Goal: Complete application form: Complete application form

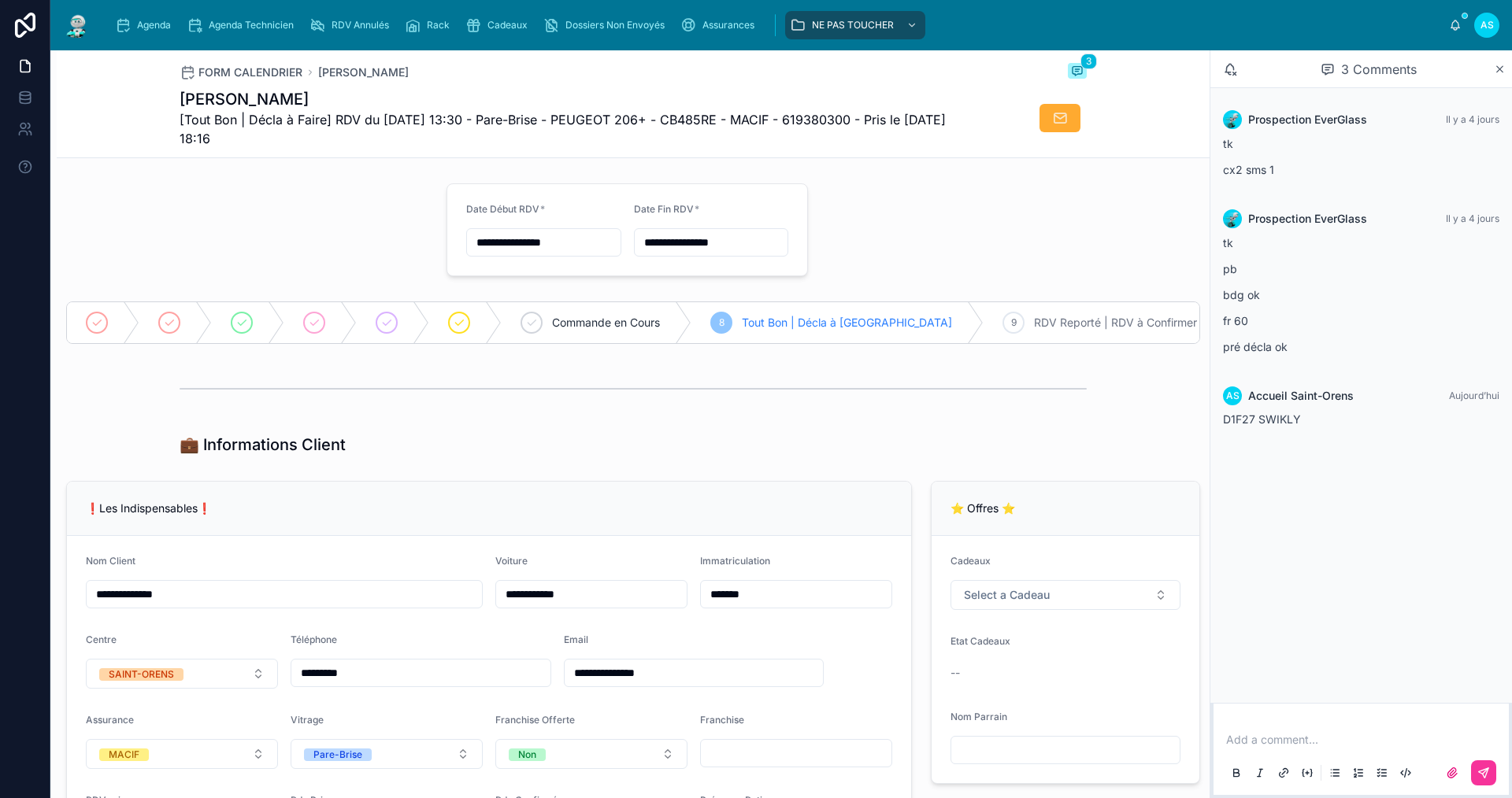
scroll to position [1574, 0]
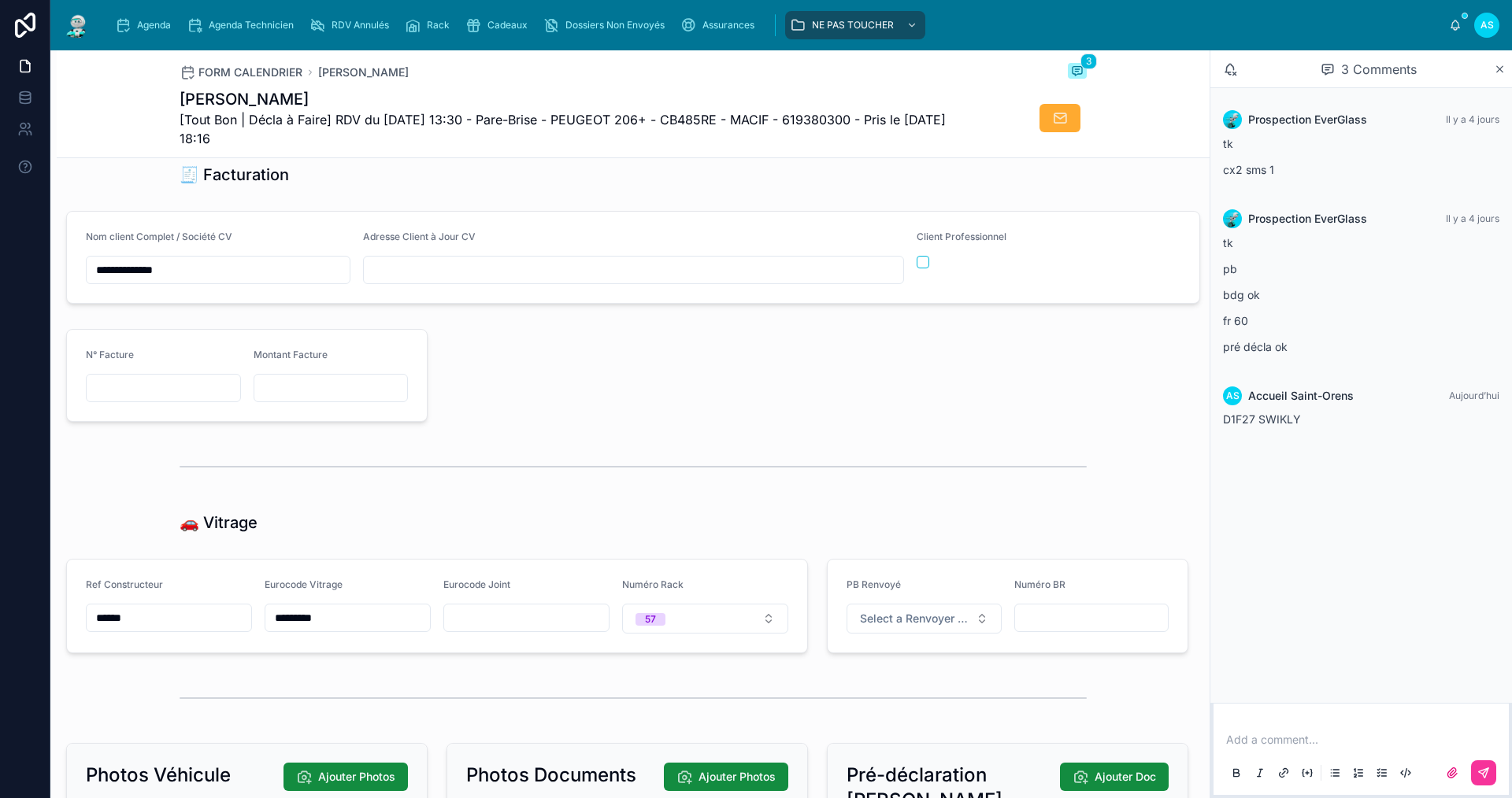
type input "**********"
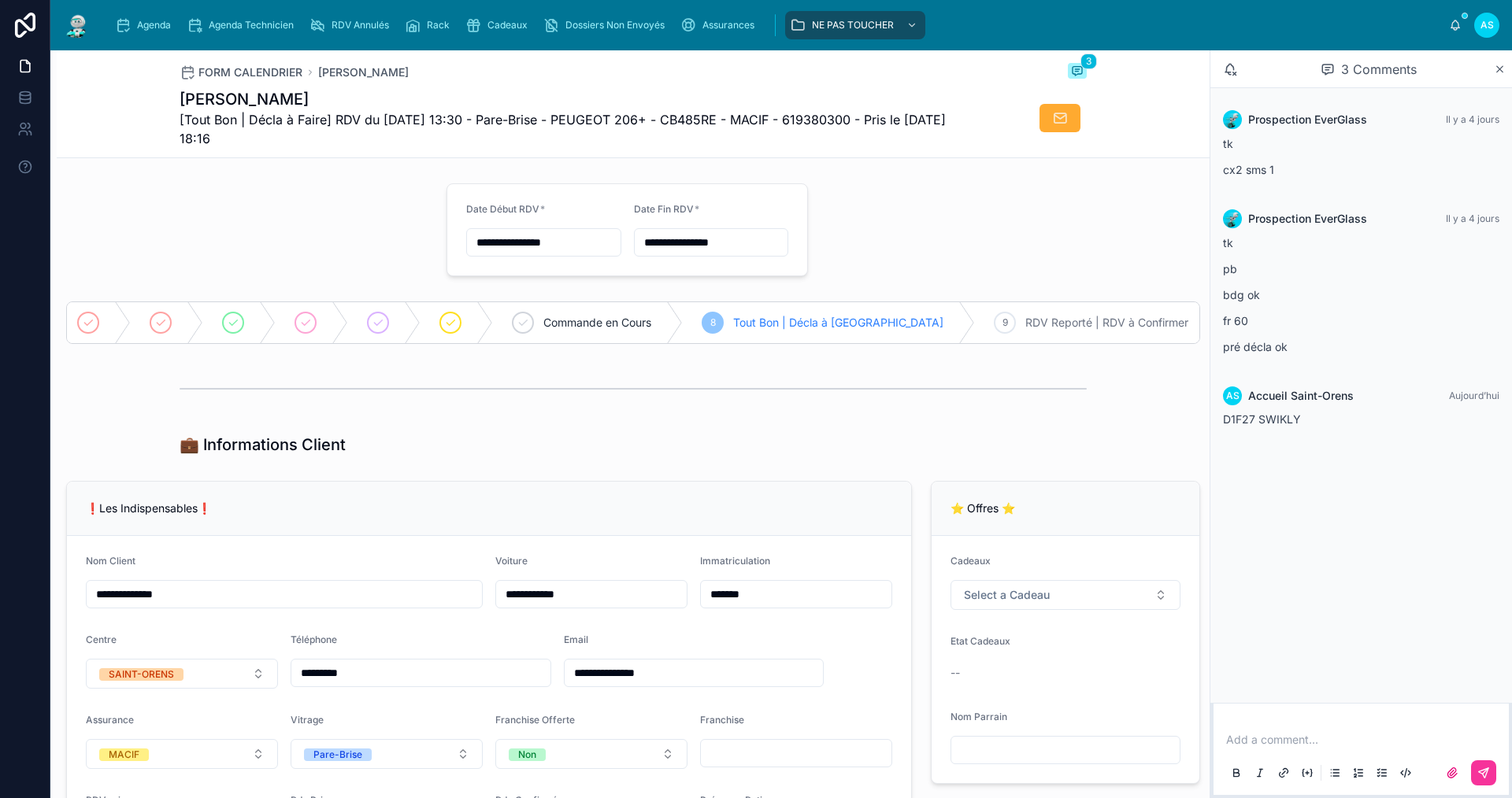
scroll to position [0, 0]
click at [315, 317] on icon at bounding box center [314, 322] width 13 height 13
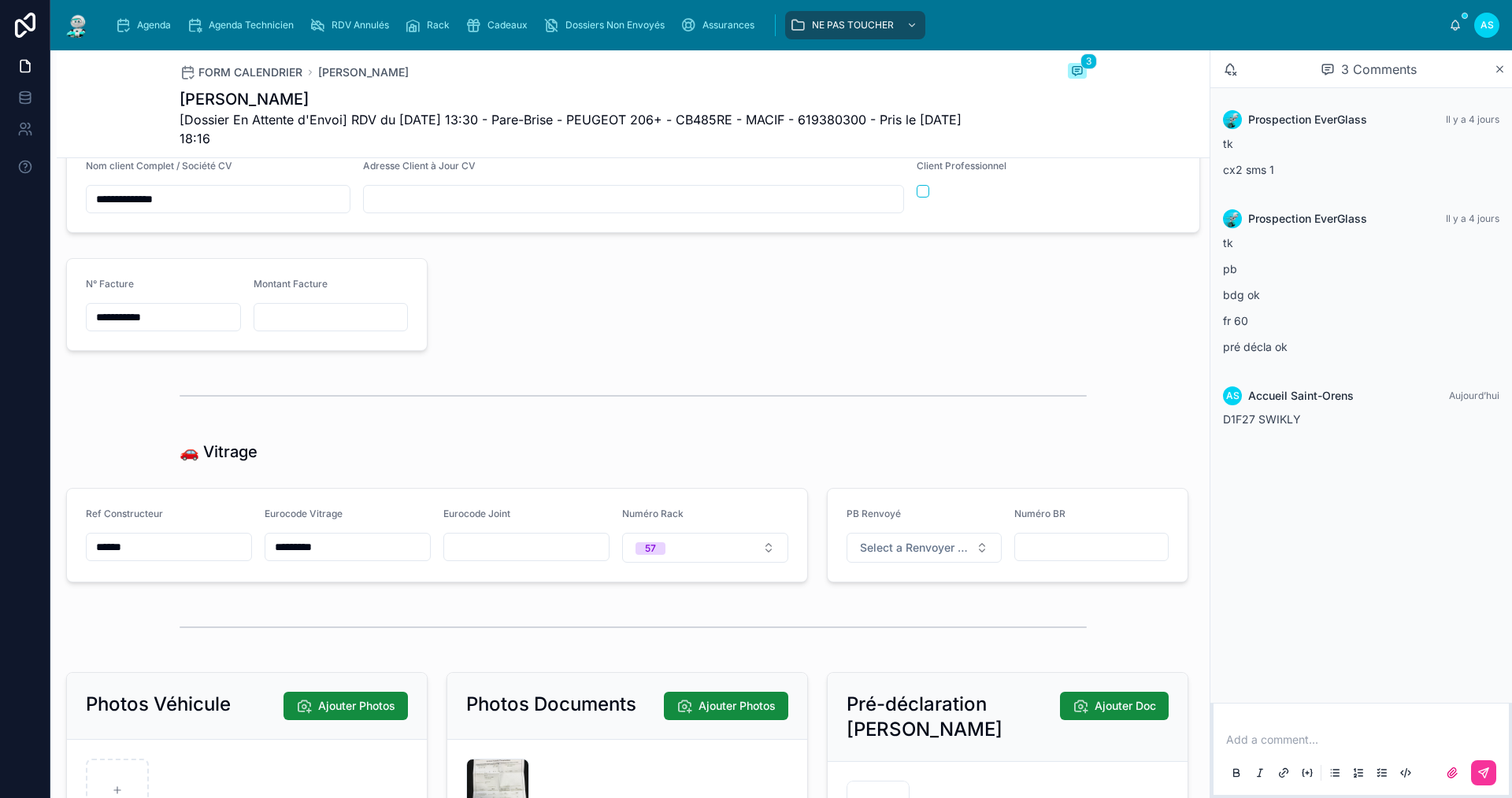
scroll to position [1904, 0]
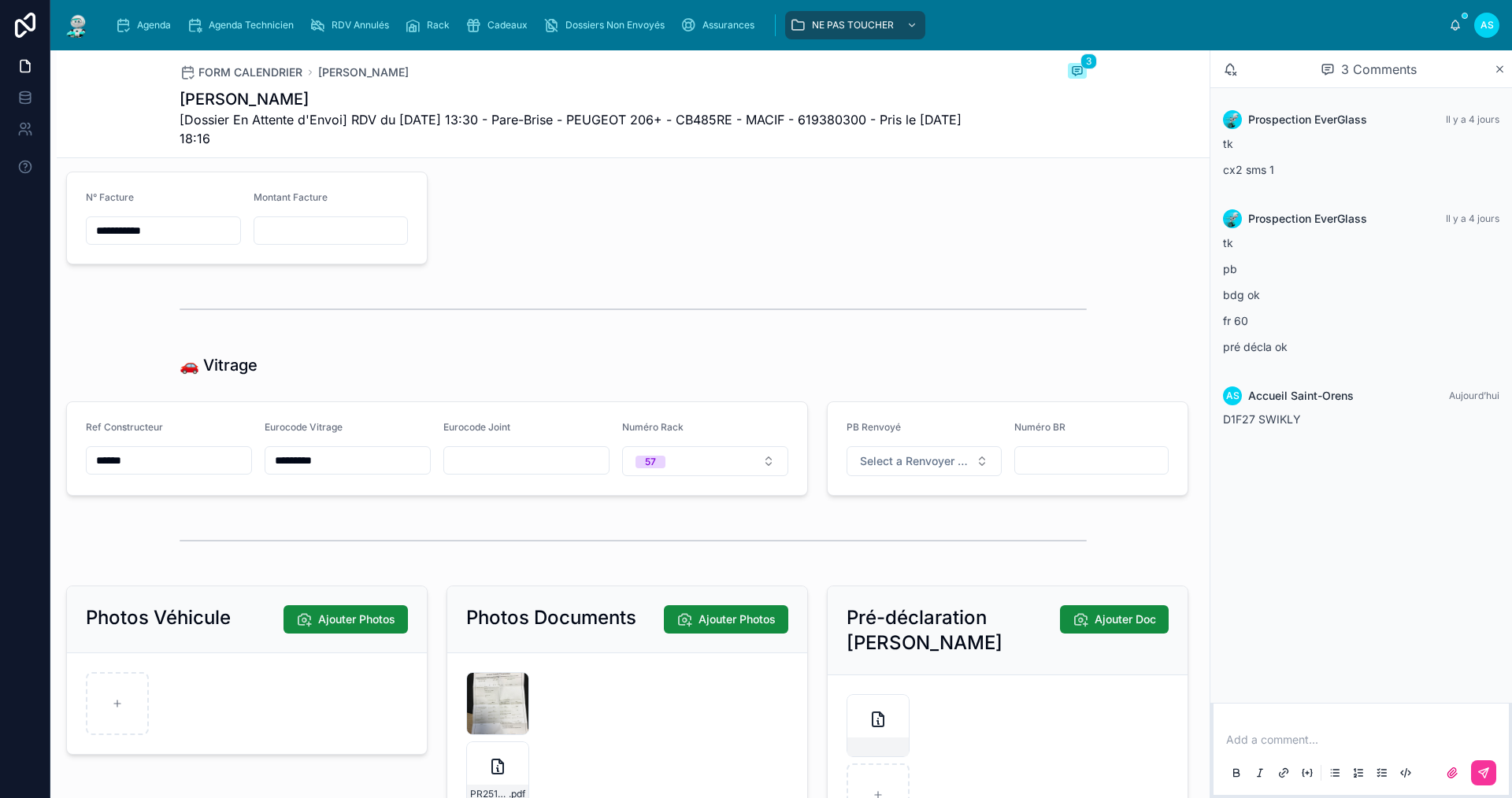
click at [1277, 742] on p at bounding box center [1365, 739] width 276 height 16
click at [1483, 772] on icon at bounding box center [1484, 773] width 13 height 13
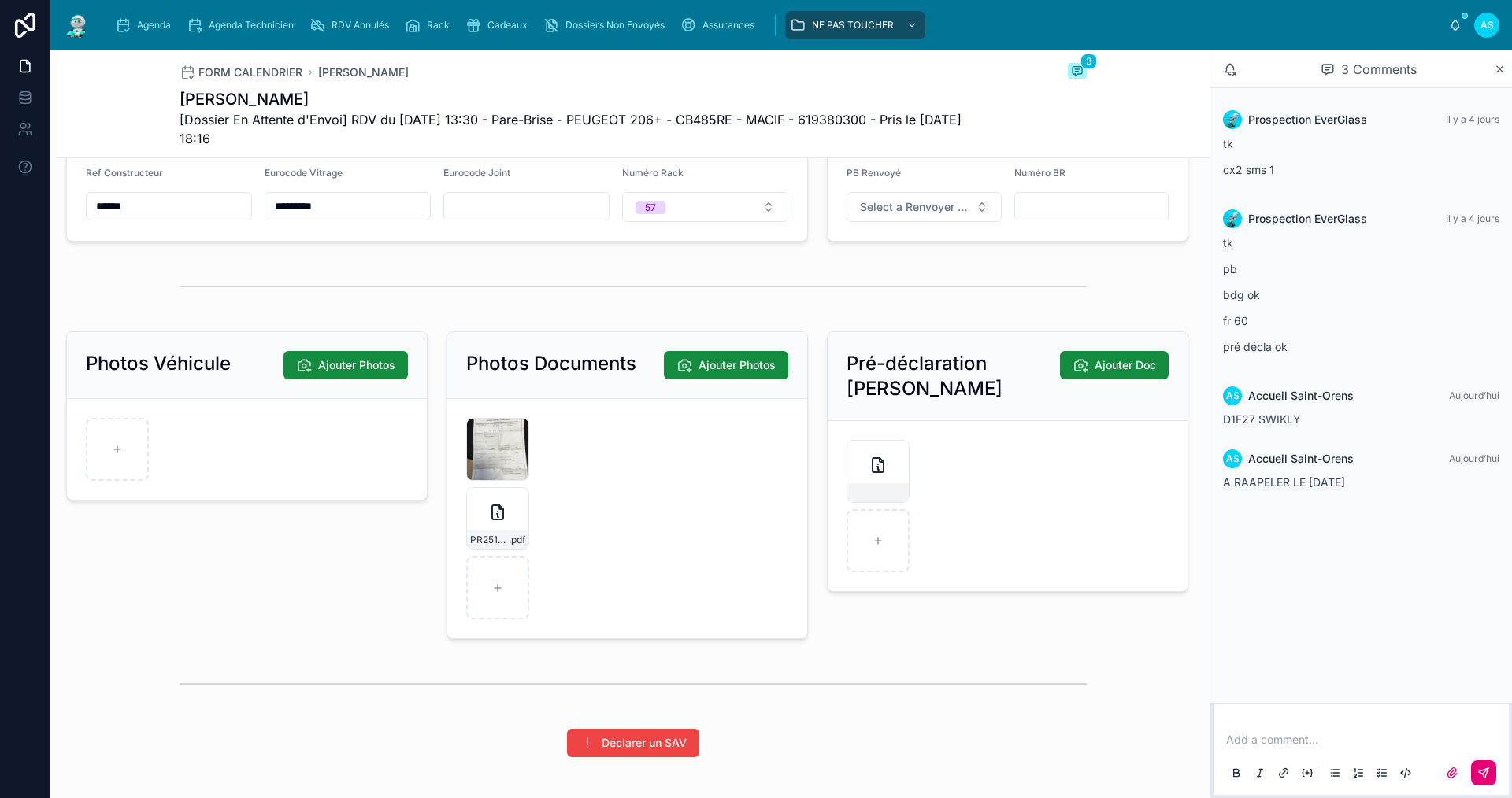
scroll to position [2262, 0]
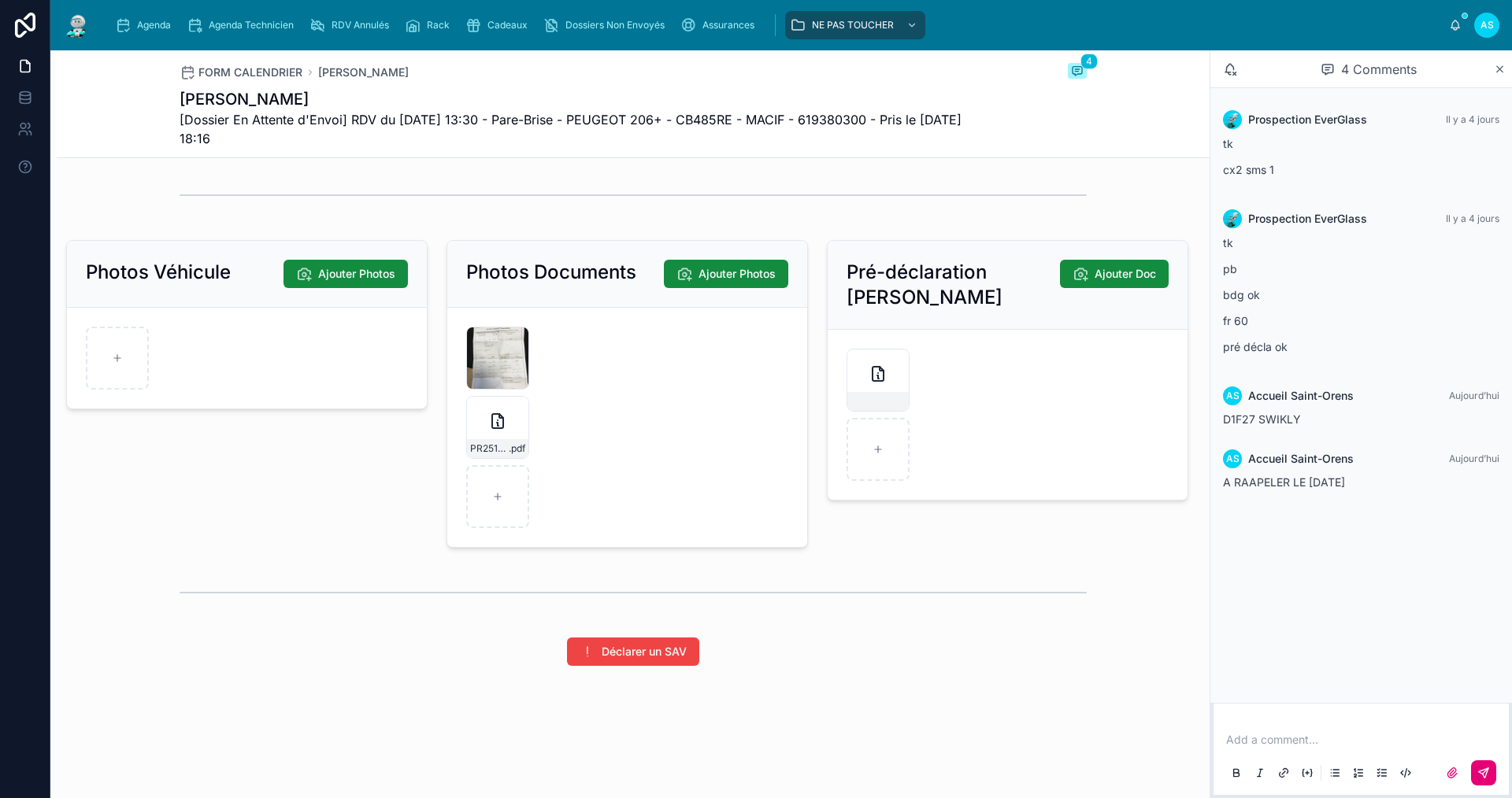
click at [167, 8] on div "Agenda Agenda Technicien RDV Annulés Rack Cadeaux Dossiers Non Envoyés Assuranc…" at bounding box center [777, 24] width 1345 height 34
click at [157, 24] on span "Agenda" at bounding box center [154, 25] width 34 height 13
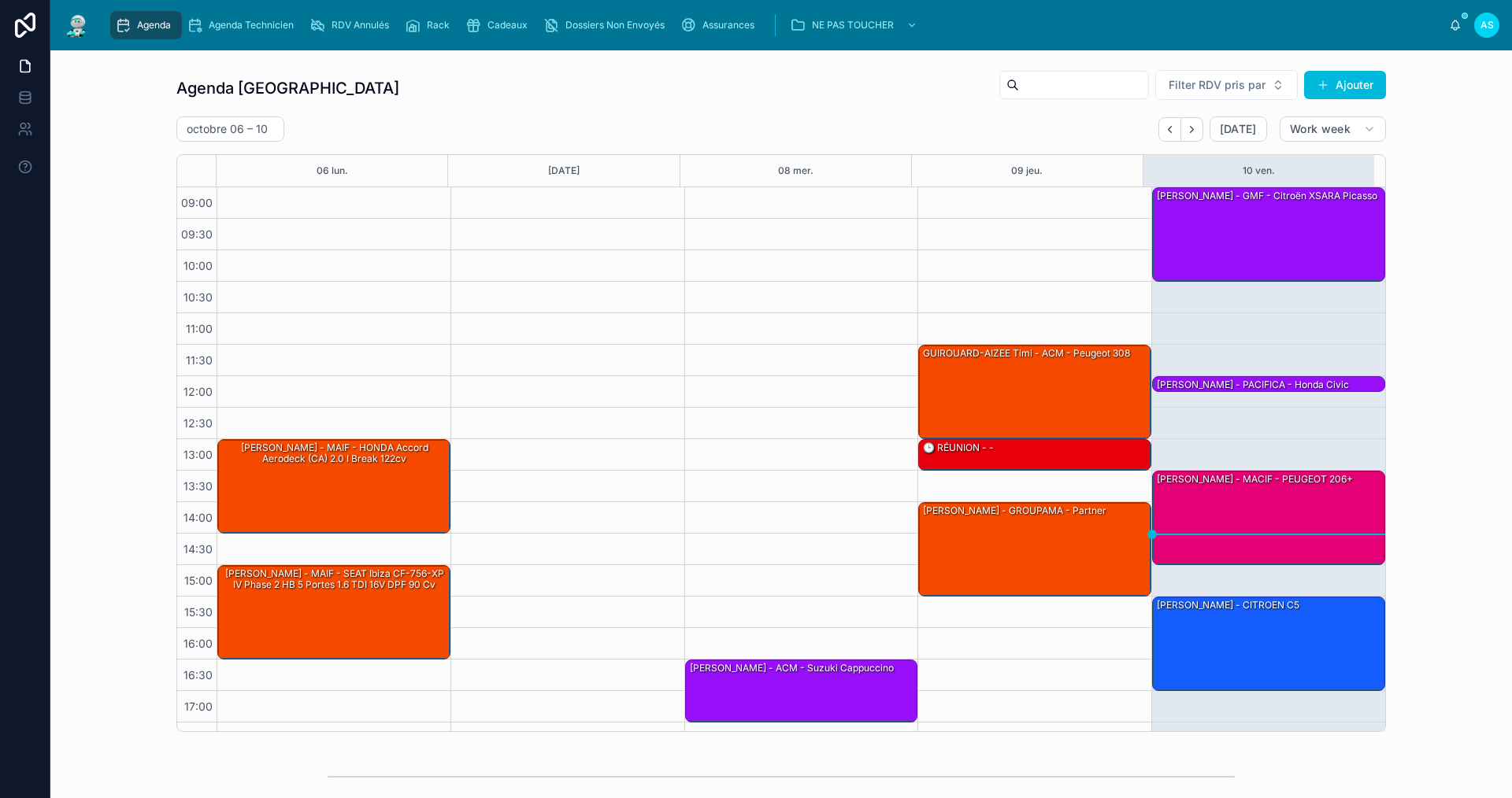
scroll to position [23, 0]
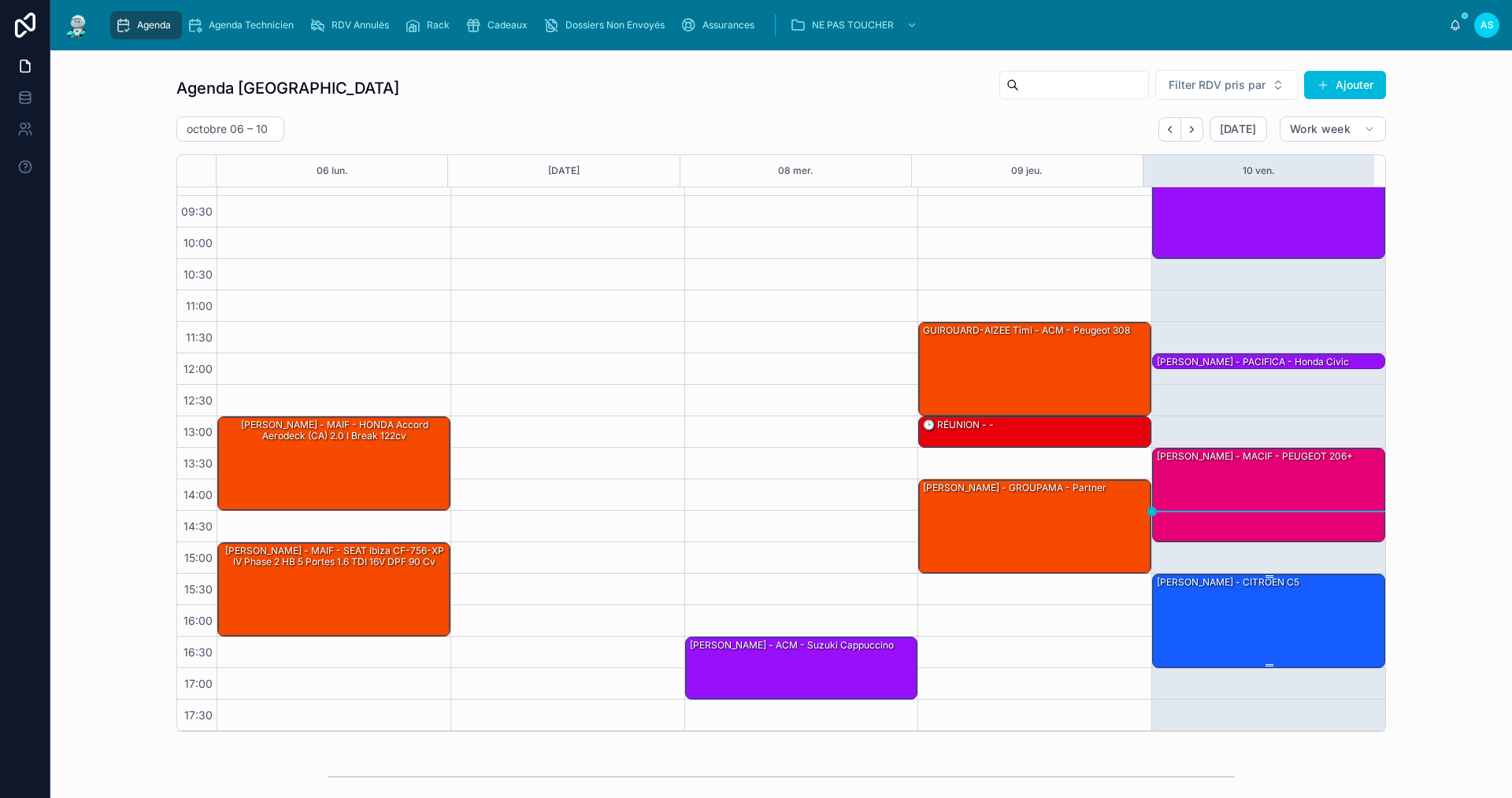
click at [1288, 619] on div "[PERSON_NAME] - CITROEN C5" at bounding box center [1269, 620] width 229 height 91
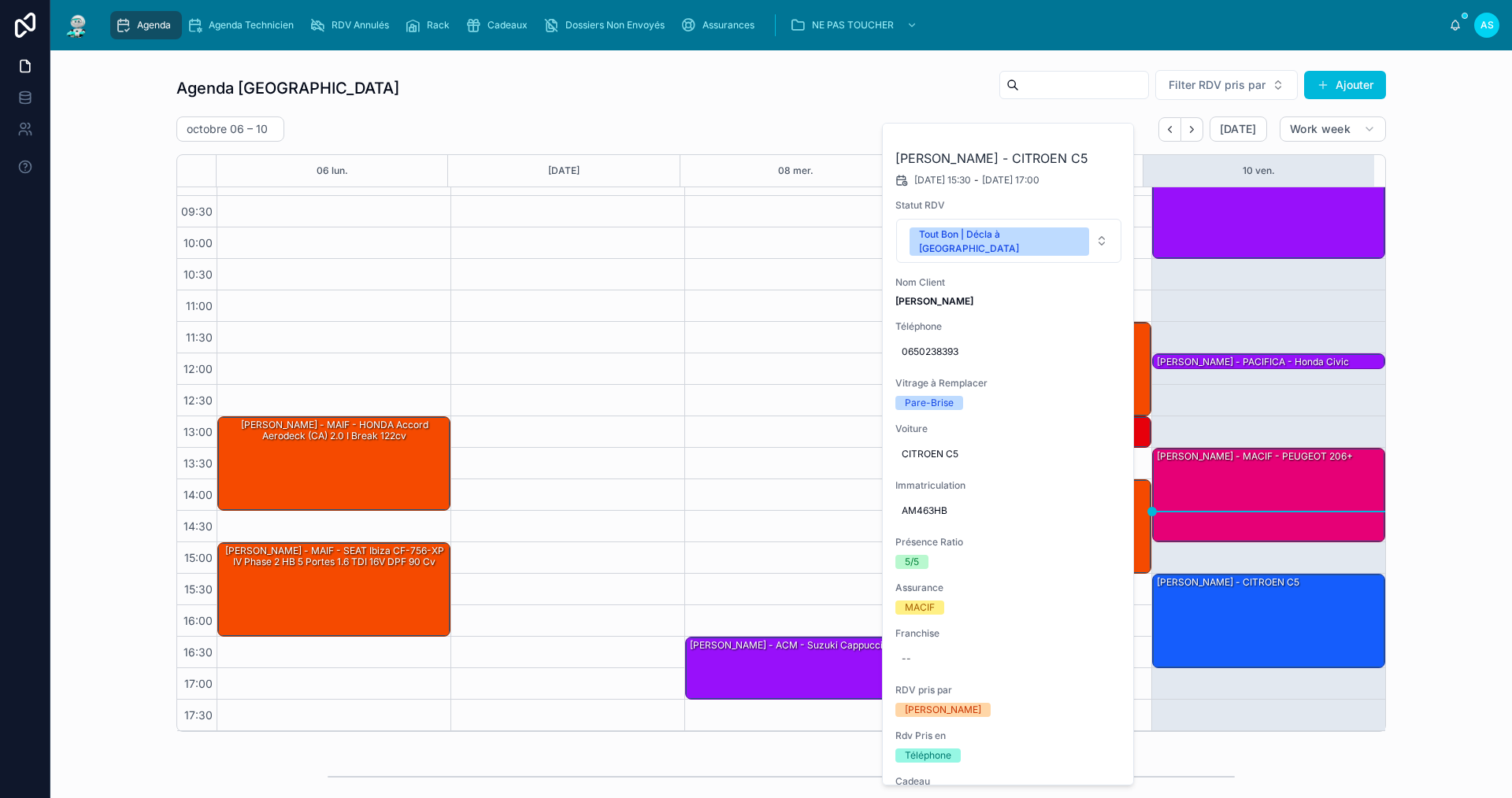
click at [0, 0] on icon at bounding box center [0, 0] width 0 height 0
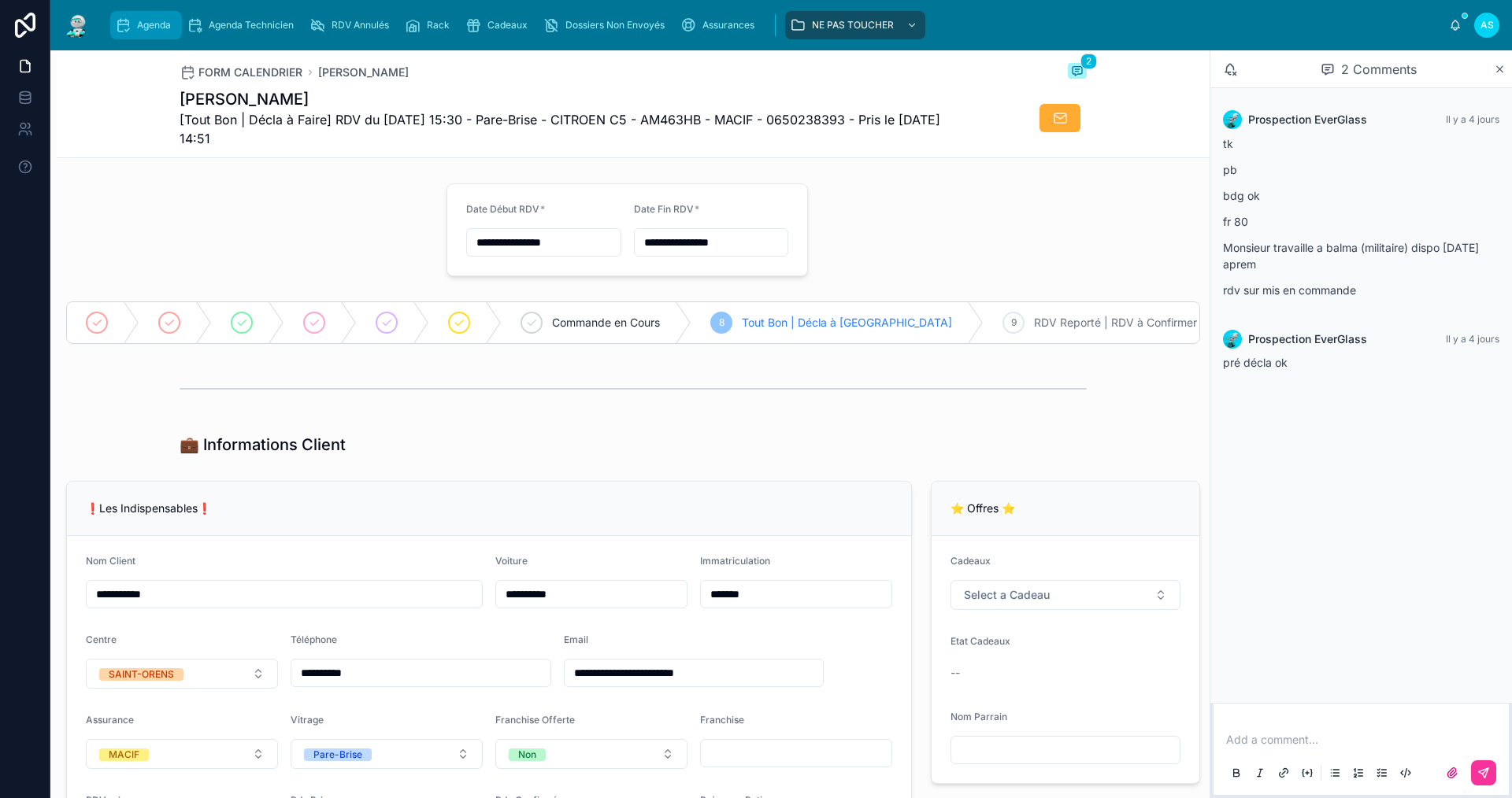
click at [152, 25] on span "Agenda" at bounding box center [154, 25] width 34 height 13
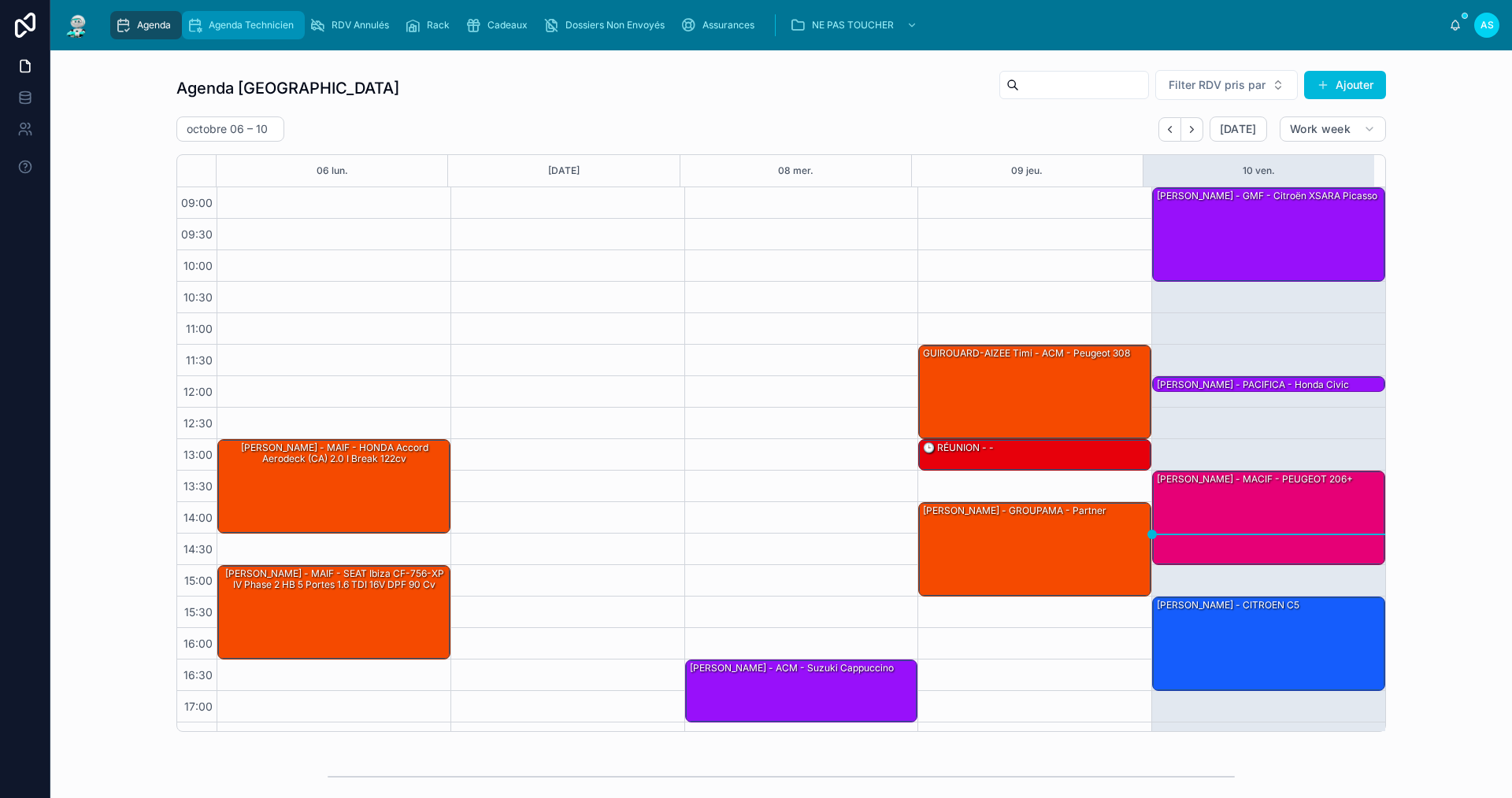
scroll to position [23, 0]
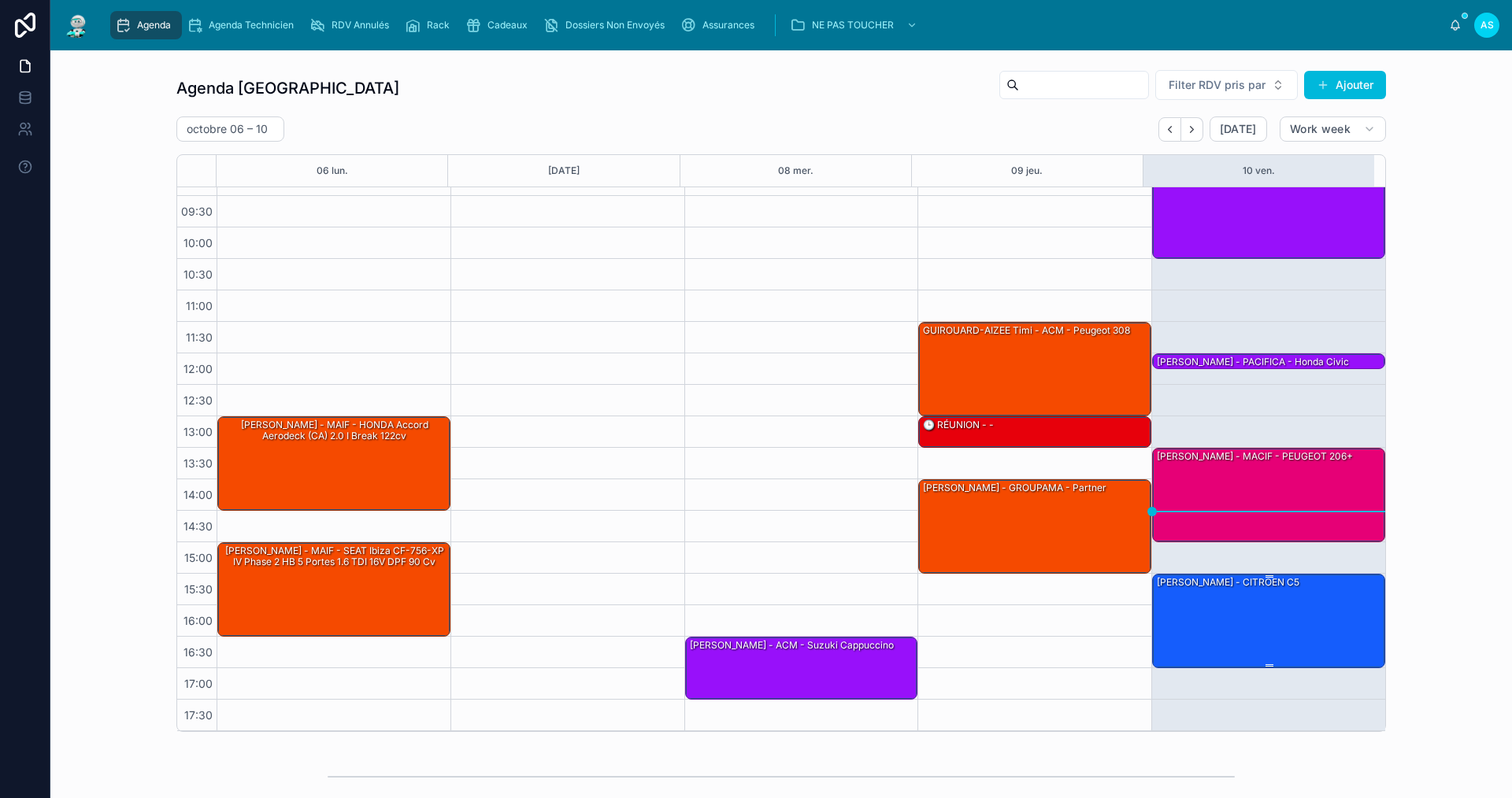
click at [1272, 618] on div "[PERSON_NAME] - CITROEN C5" at bounding box center [1269, 620] width 229 height 91
click at [1244, 613] on div "[PERSON_NAME] - CITROEN C5" at bounding box center [1269, 620] width 229 height 91
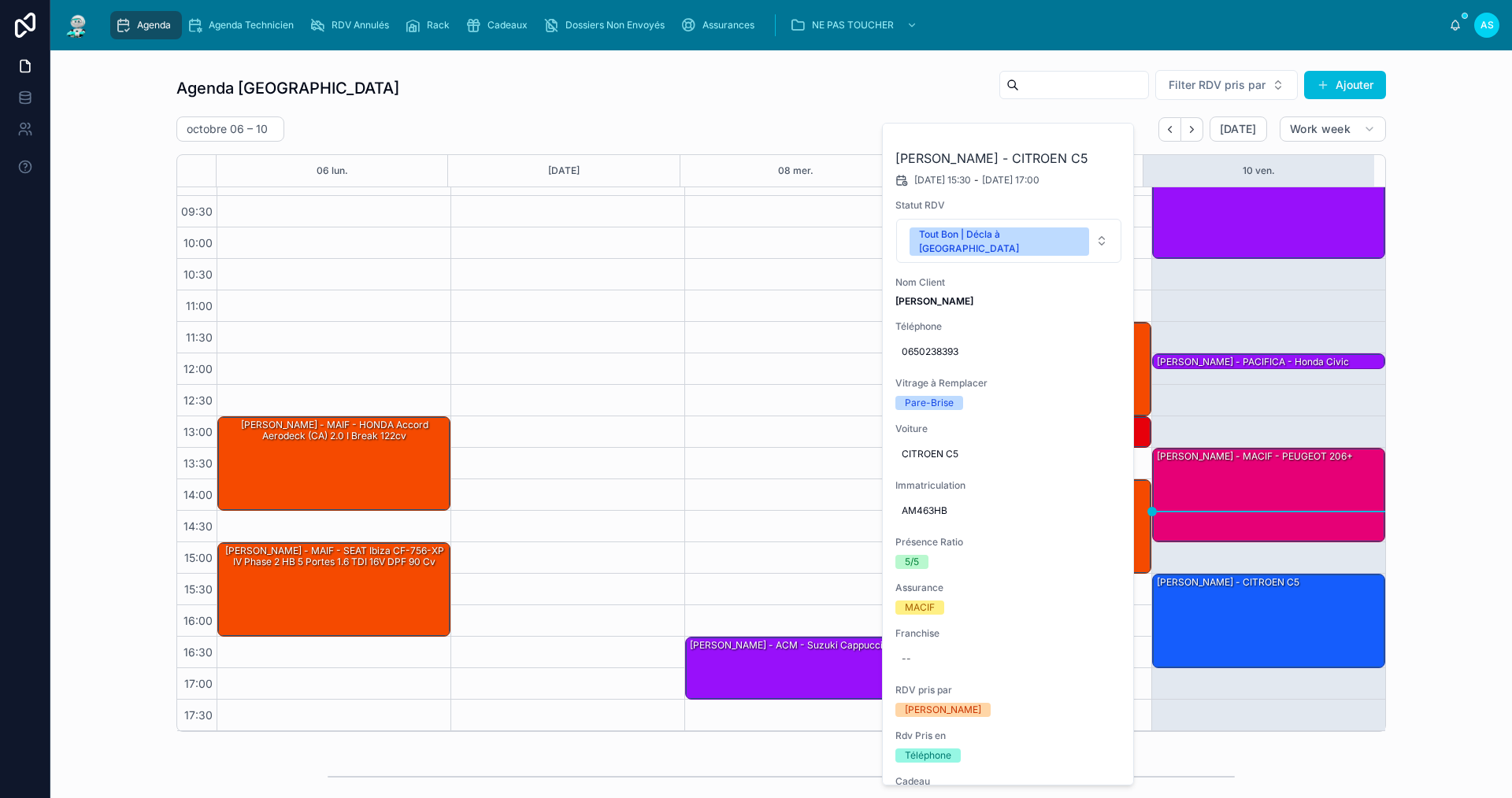
click at [0, 0] on button at bounding box center [0, 0] width 0 height 0
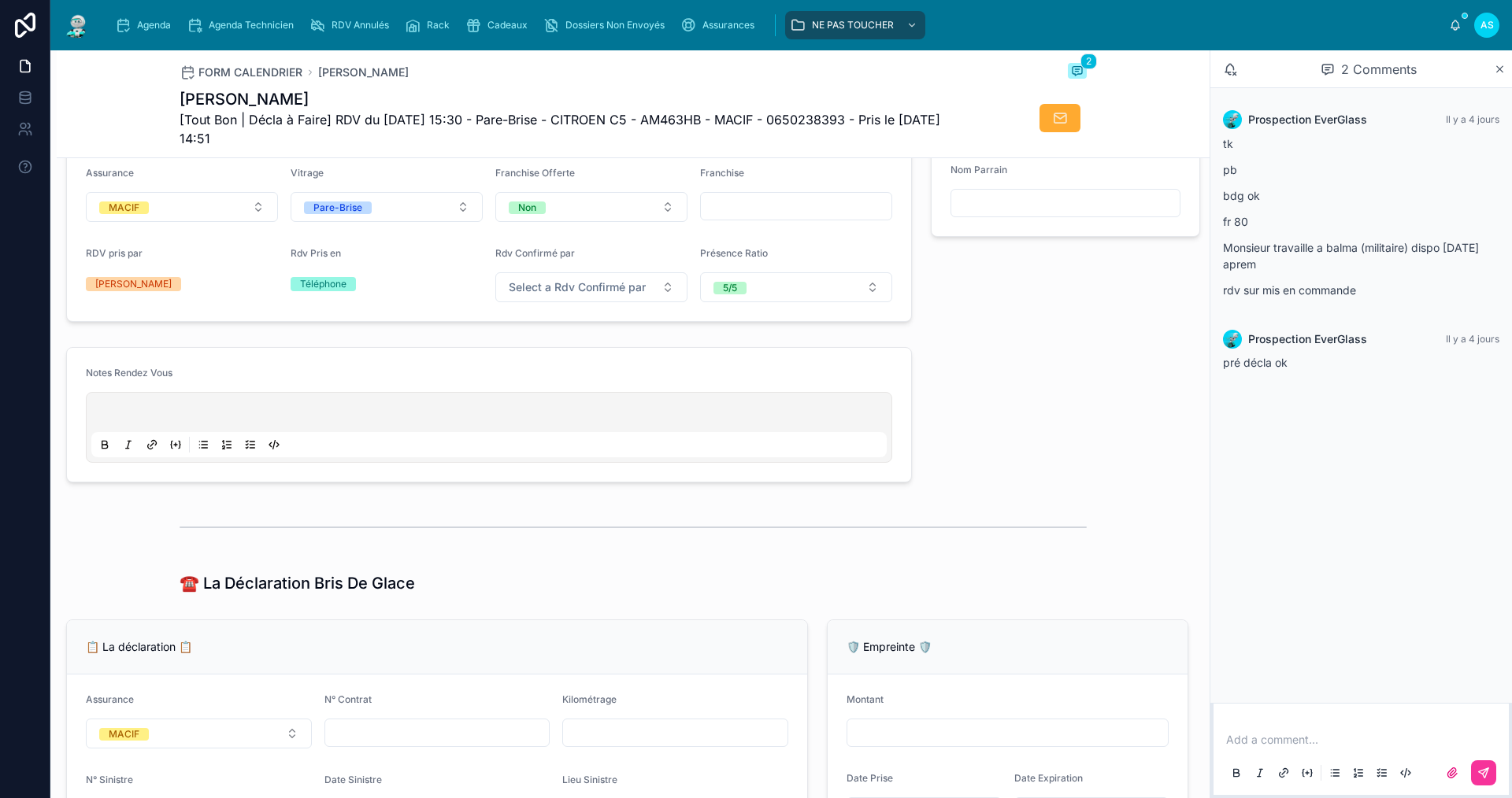
scroll to position [630, 0]
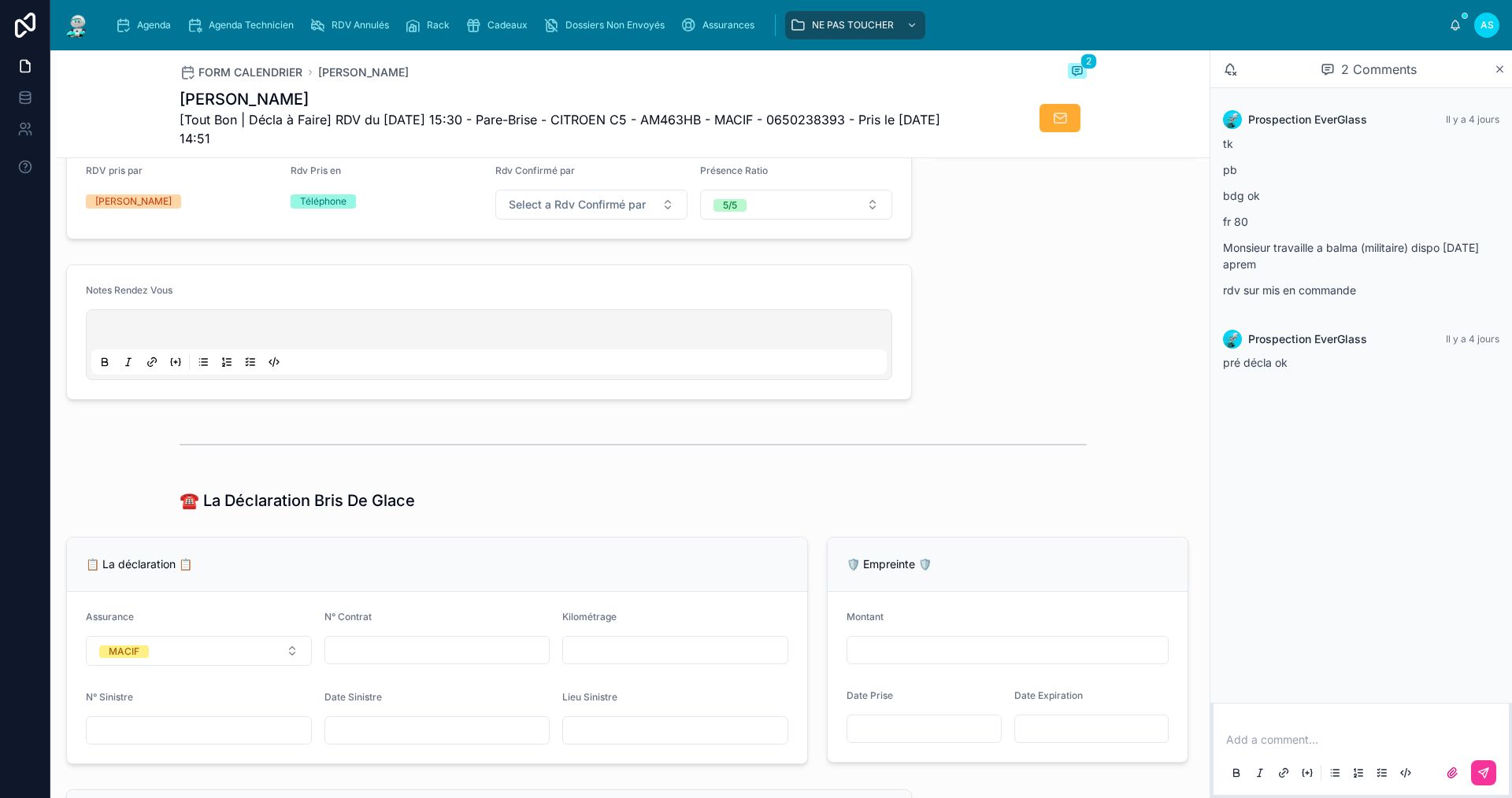
click at [998, 461] on div at bounding box center [632, 445] width 907 height 39
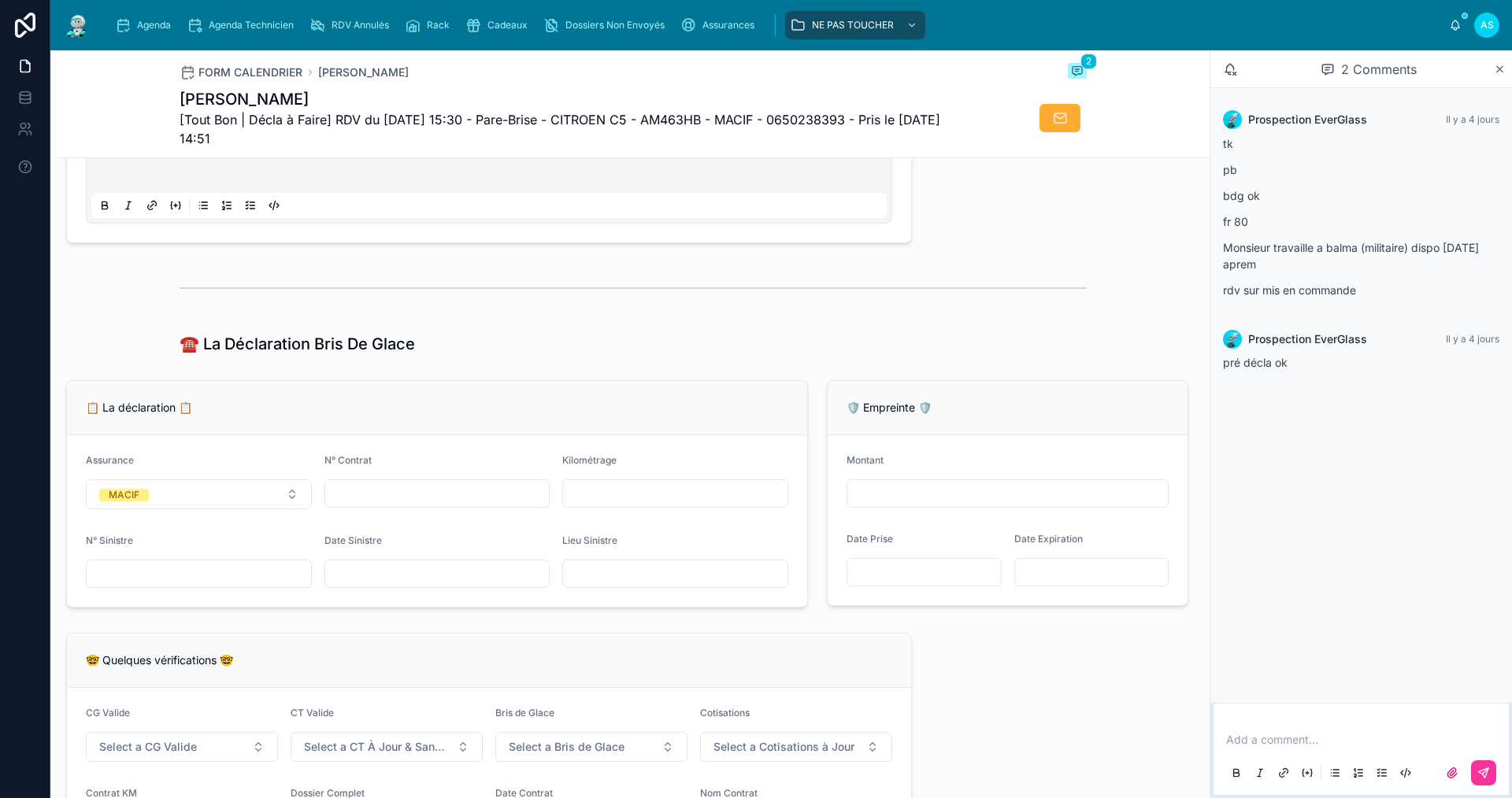
scroll to position [787, 0]
click at [372, 584] on input "text" at bounding box center [437, 573] width 224 height 22
type input "**********"
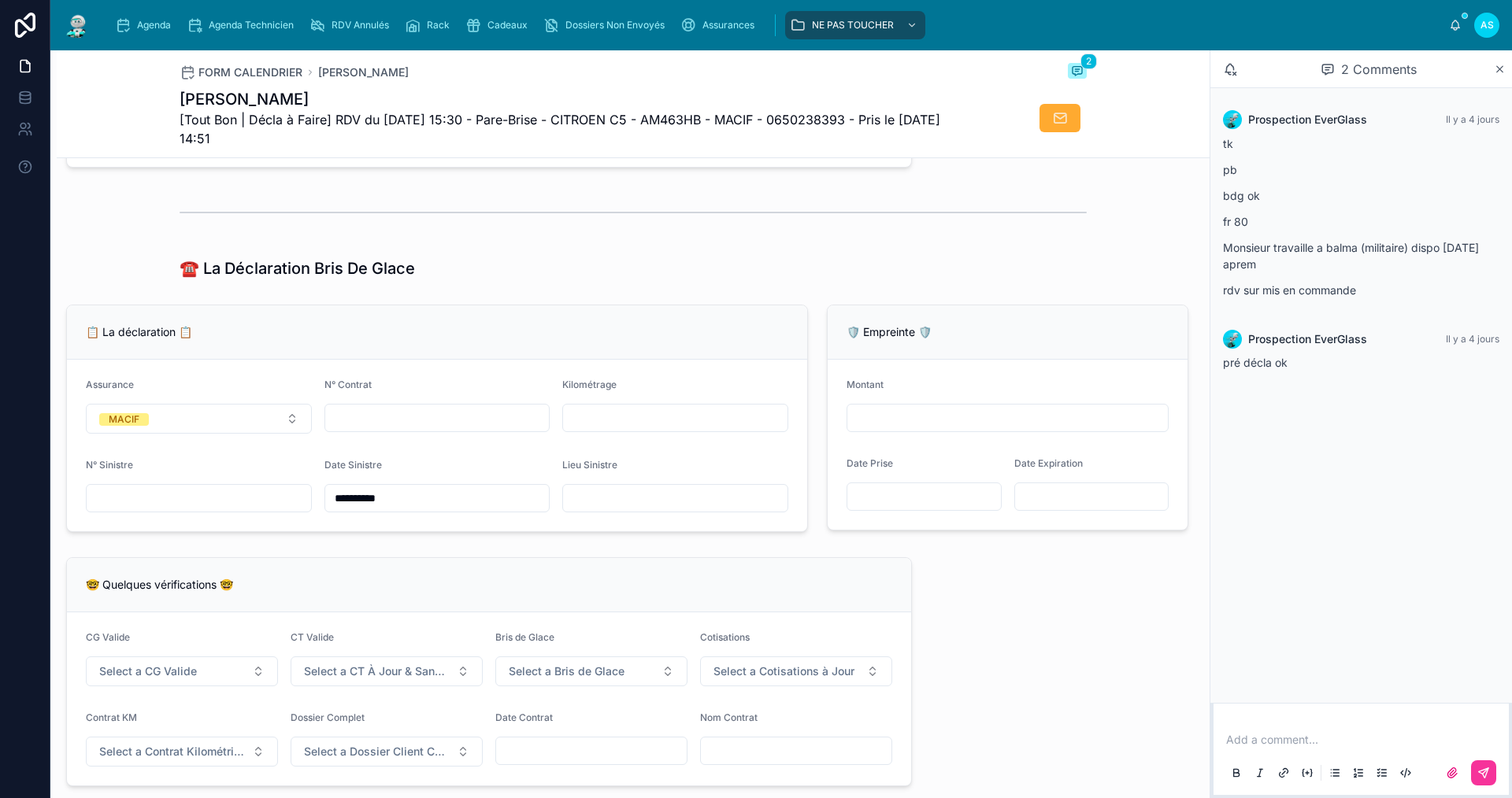
scroll to position [1023, 0]
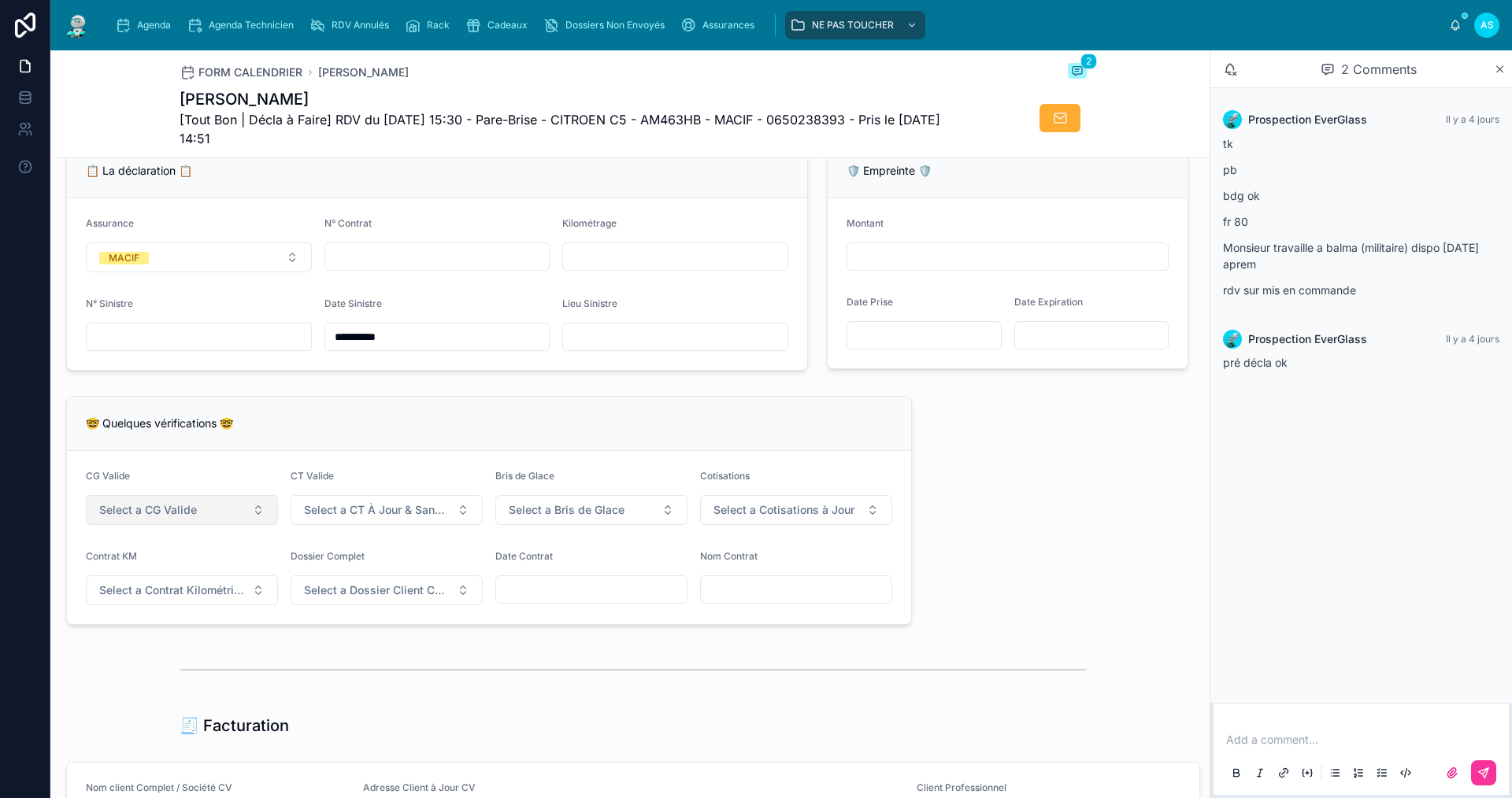
click at [197, 519] on button "Select a CG Valide" at bounding box center [181, 510] width 192 height 30
click at [168, 580] on div "✅ Oui" at bounding box center [181, 584] width 219 height 22
click at [322, 525] on button "Select a CT À Jour & Sans BDG" at bounding box center [386, 510] width 192 height 30
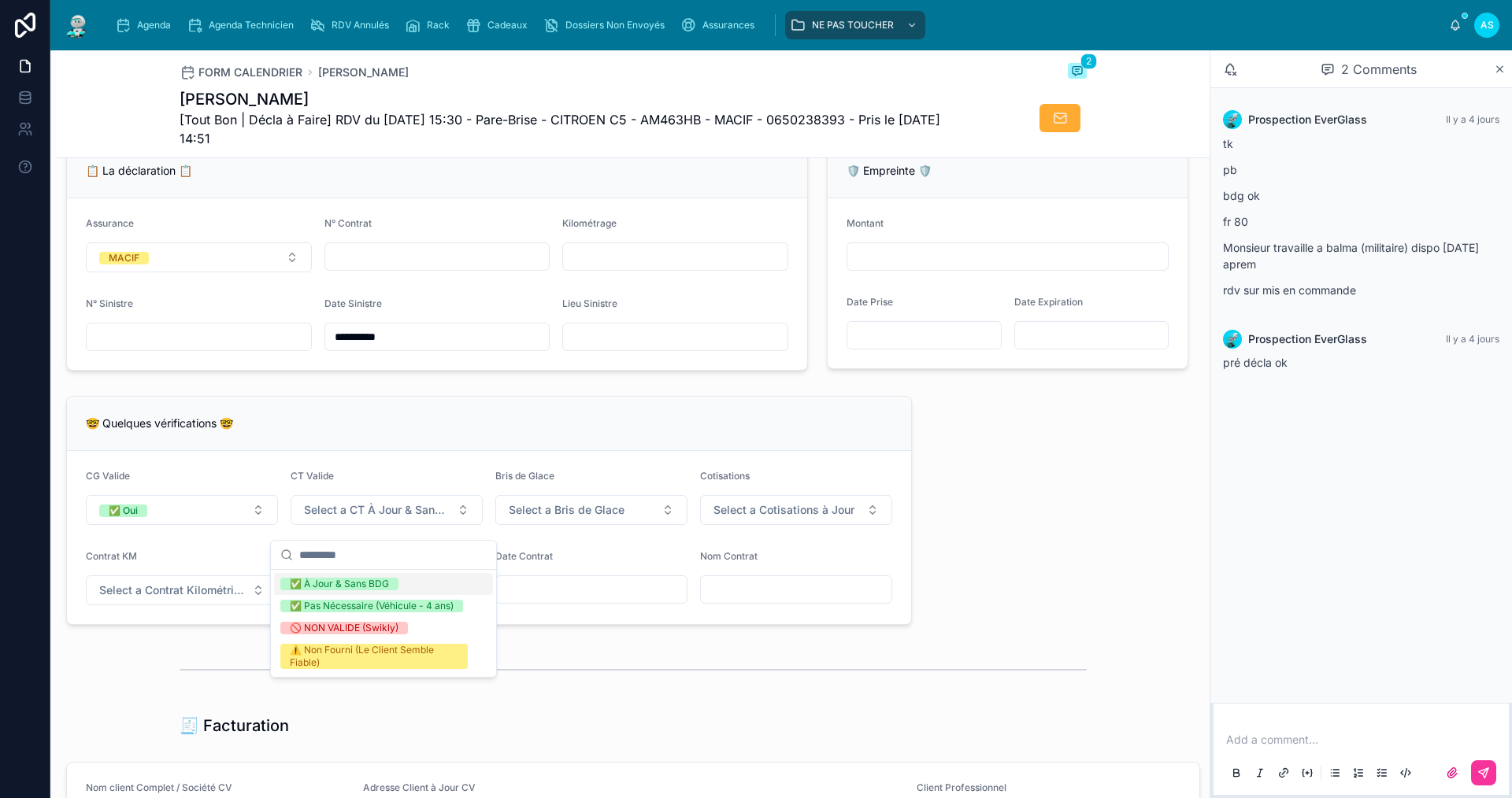
click at [321, 582] on div "✅ À Jour & Sans BDG" at bounding box center [339, 584] width 99 height 13
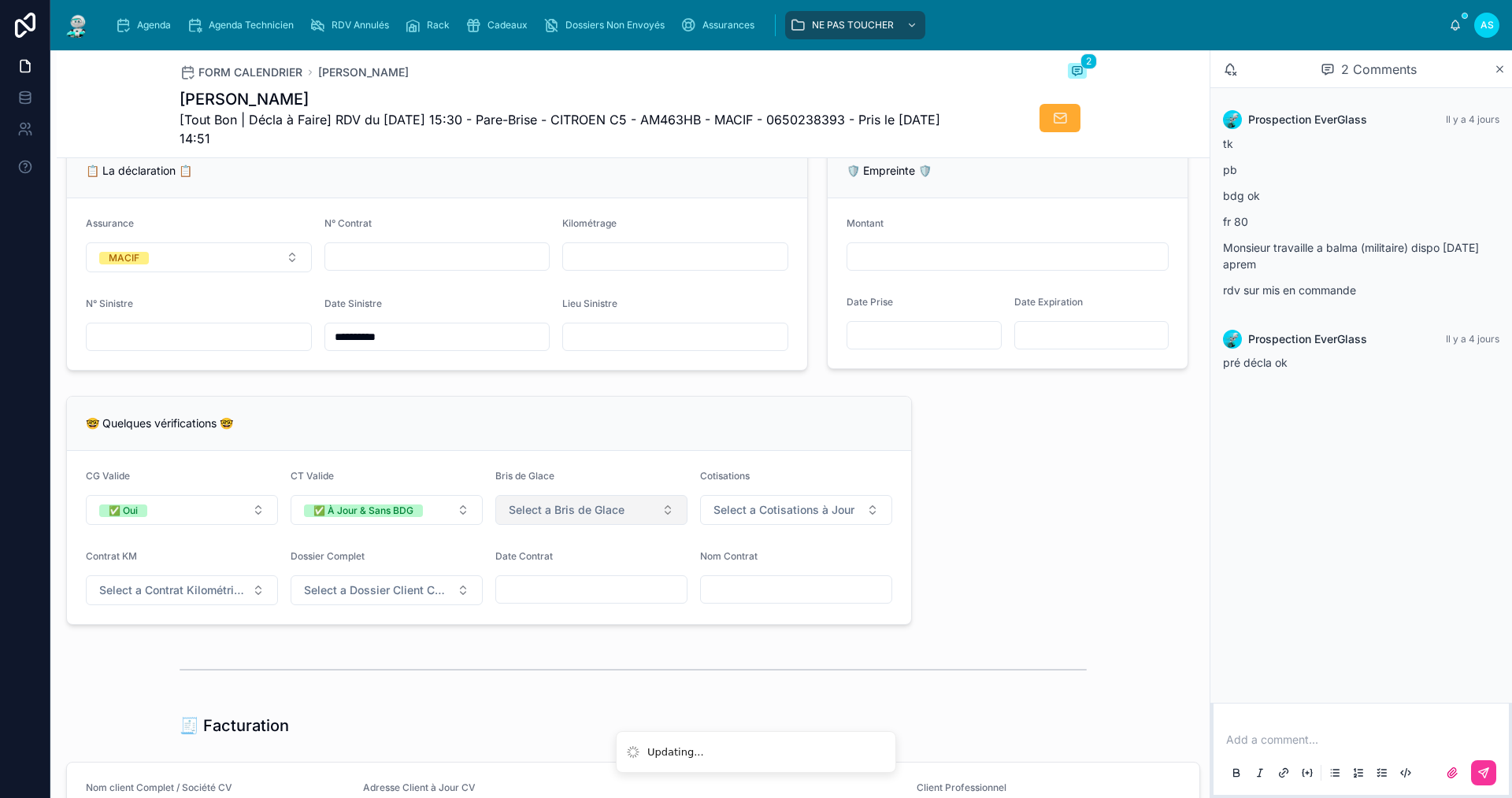
click at [557, 518] on span "Select a Bris de Glace" at bounding box center [566, 510] width 116 height 16
click at [543, 586] on span "✅ Validé" at bounding box center [512, 584] width 59 height 13
click at [736, 538] on form "CG Valide ✅ Oui CT Valide ✅ À Jour & Sans BDG Bris de Glace ✅ Validé Cotisation…" at bounding box center [489, 538] width 844 height 173
click at [737, 525] on button "Select a Cotisations à Jour" at bounding box center [796, 510] width 192 height 30
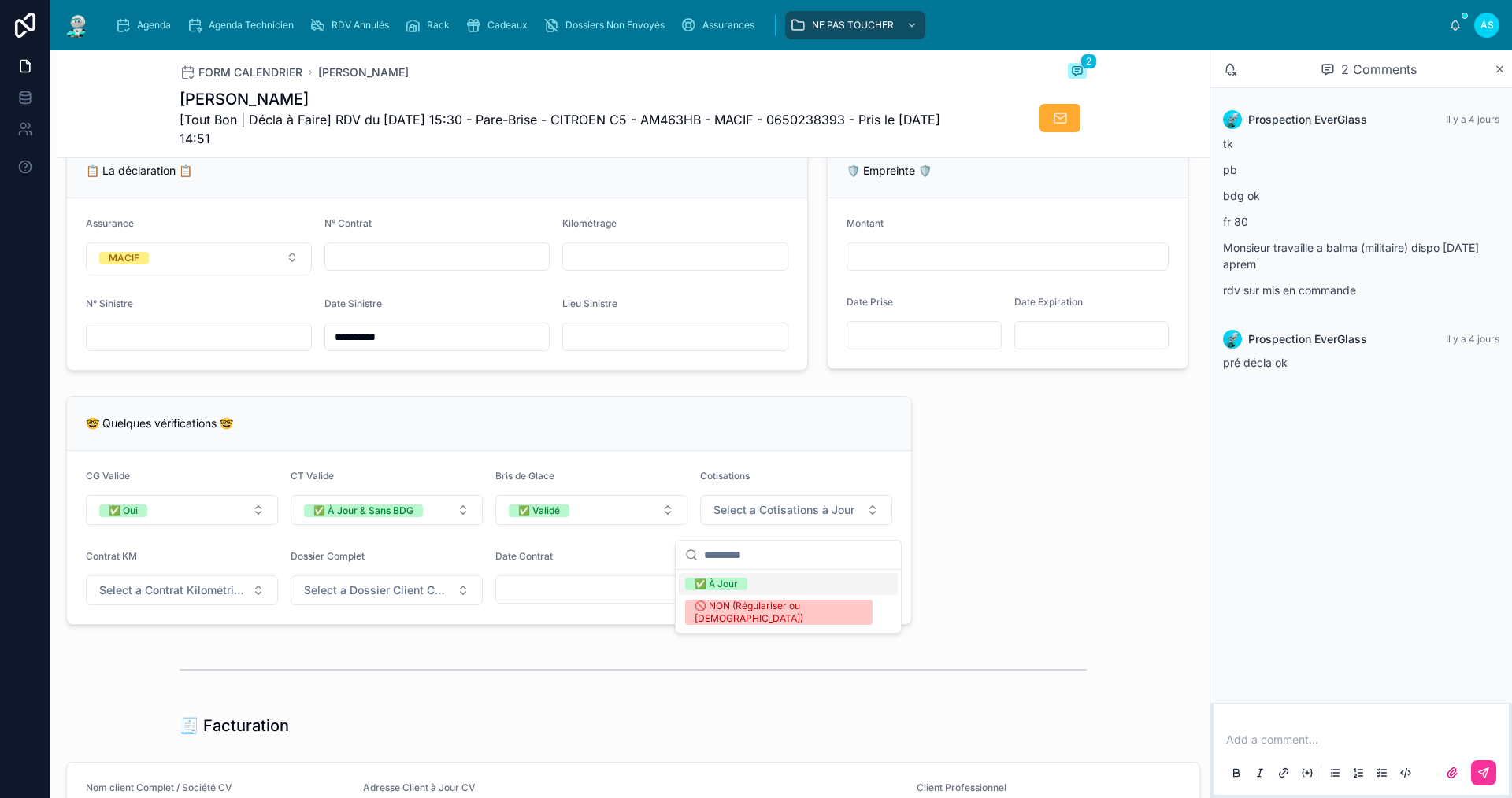
click at [735, 577] on div "✅ À Jour" at bounding box center [787, 584] width 219 height 22
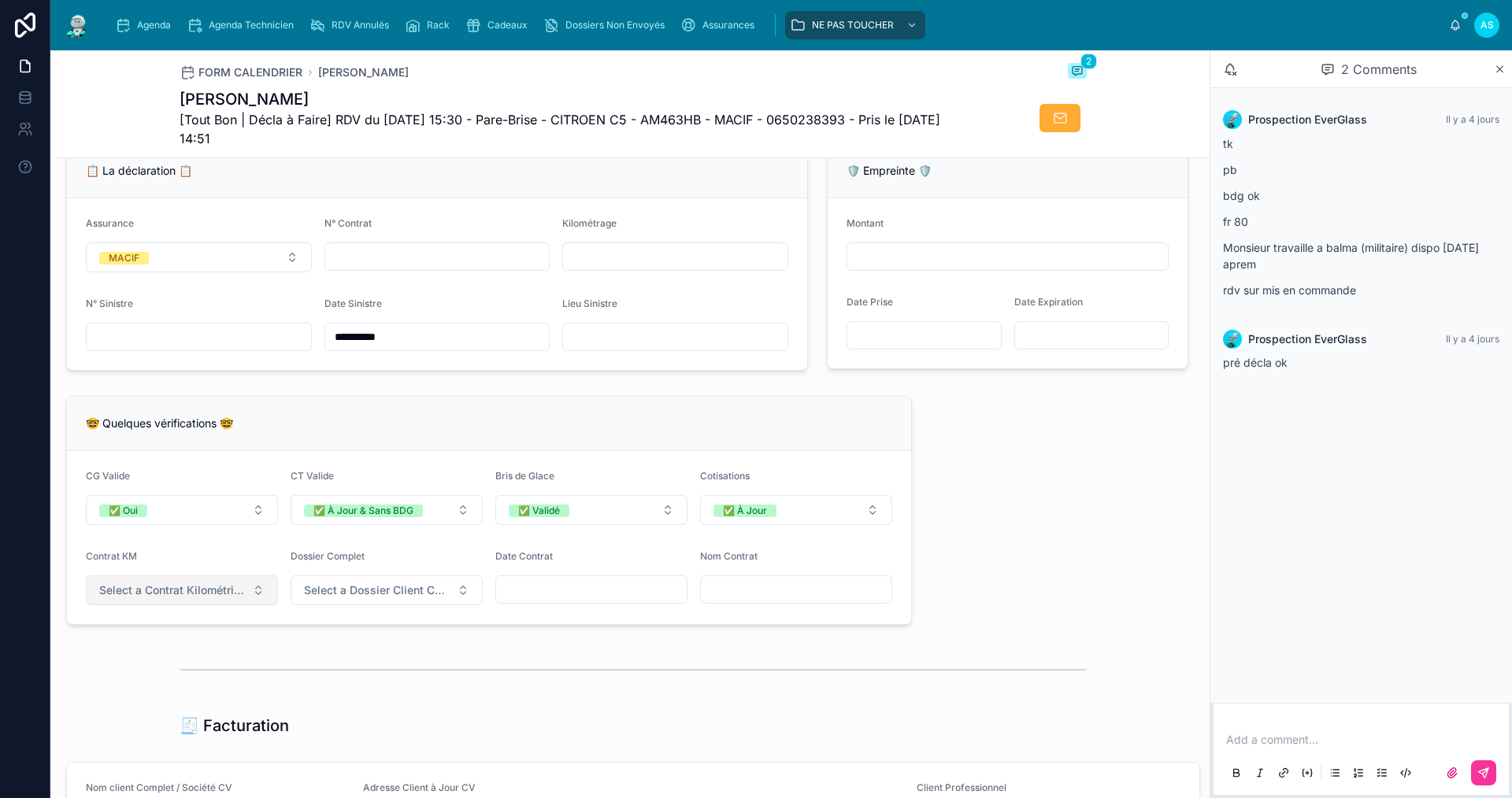
click at [194, 598] on span "Select a Contrat Kilométrique" at bounding box center [172, 590] width 147 height 16
click at [222, 654] on div "✅ Non" at bounding box center [181, 664] width 219 height 22
click at [369, 605] on button "Select a Dossier Client Complet" at bounding box center [386, 590] width 192 height 30
click at [369, 654] on div "✅ Oui" at bounding box center [383, 664] width 219 height 22
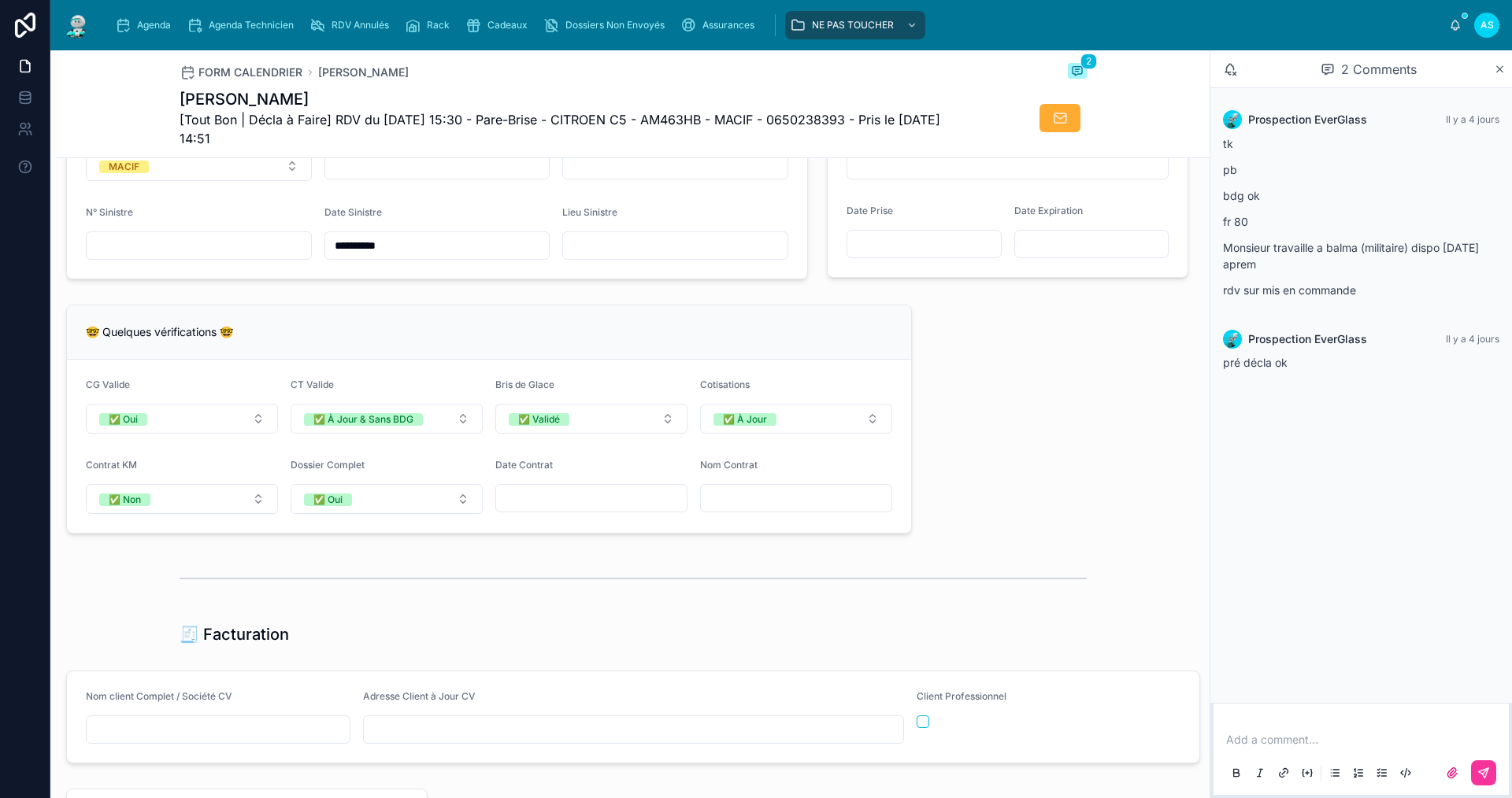
scroll to position [1259, 0]
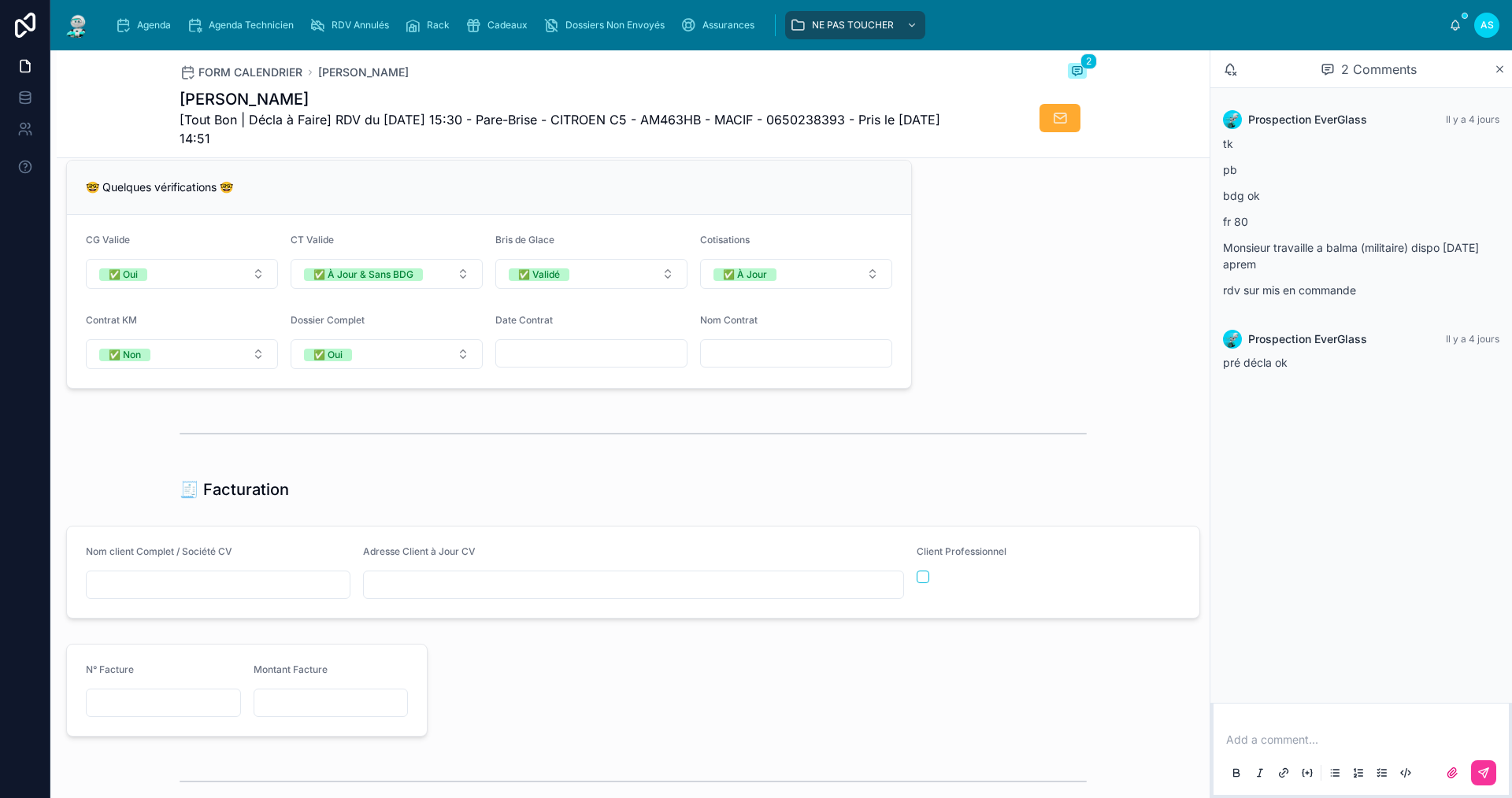
click at [1042, 432] on div at bounding box center [632, 433] width 907 height 39
click at [1504, 70] on icon at bounding box center [1499, 69] width 12 height 13
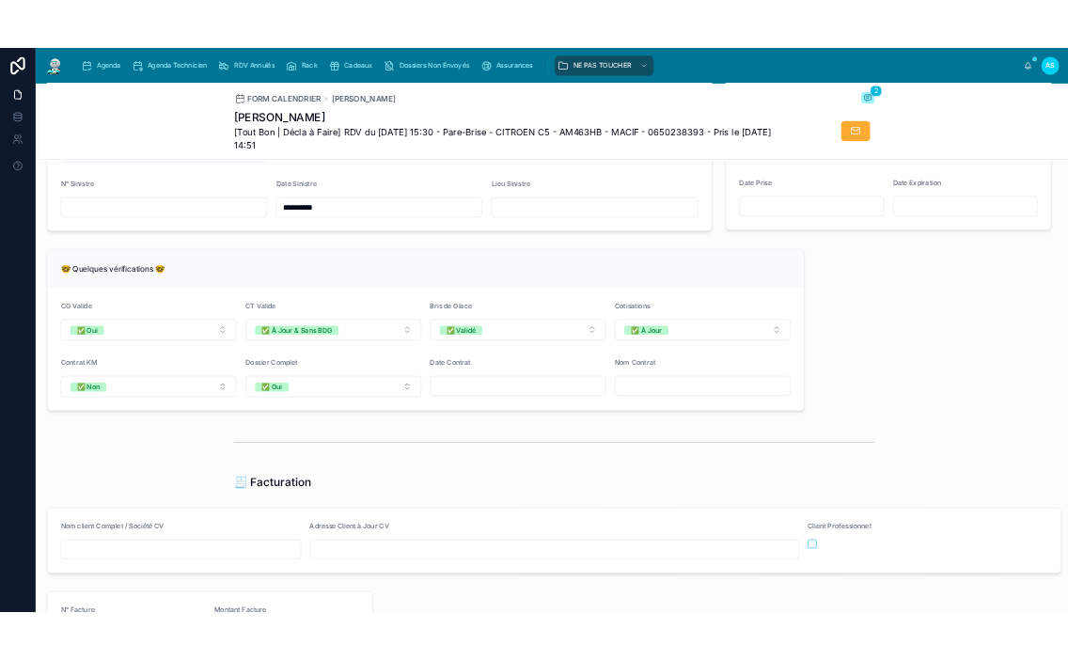
scroll to position [1410, 0]
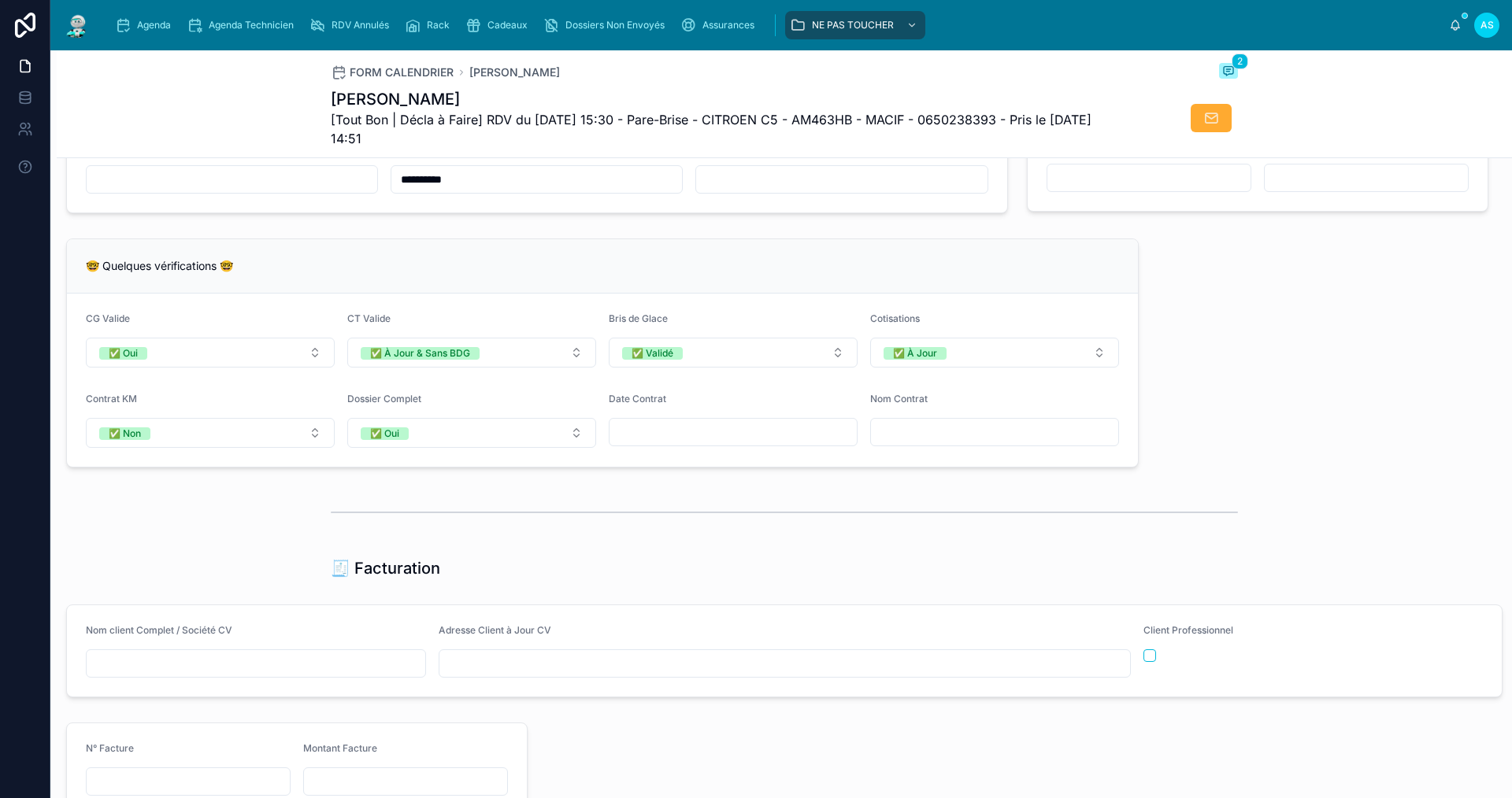
click at [204, 677] on div at bounding box center [255, 664] width 340 height 28
click at [214, 674] on input "text" at bounding box center [255, 663] width 338 height 22
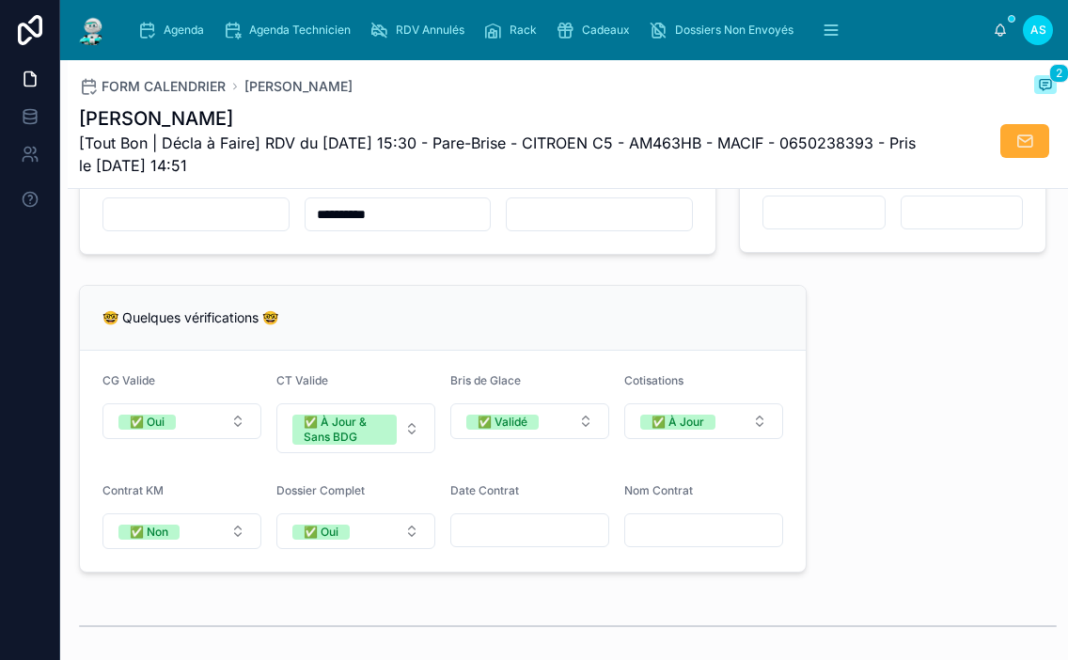
click at [169, 228] on input "text" at bounding box center [195, 214] width 185 height 26
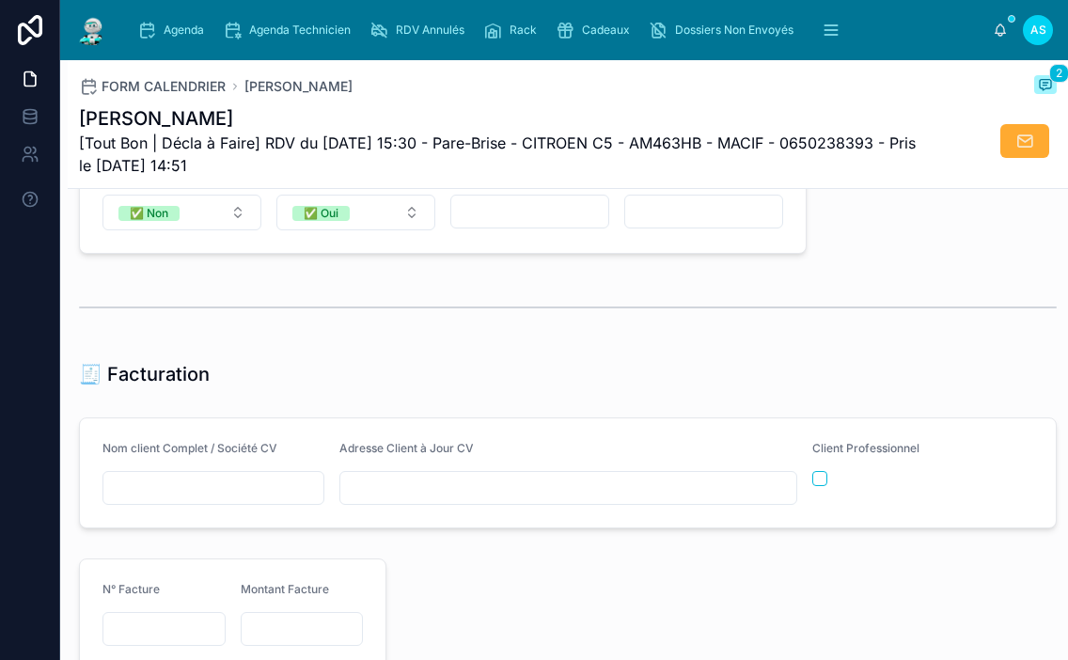
scroll to position [1786, 0]
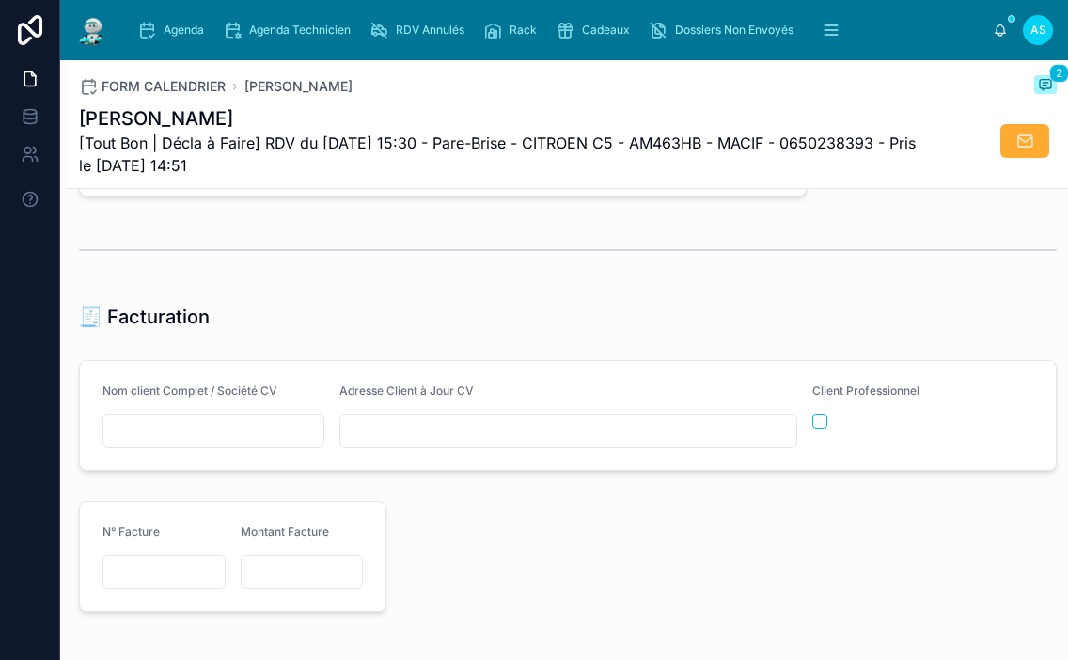
click at [133, 441] on input "text" at bounding box center [213, 430] width 220 height 26
type input "**********"
click at [408, 442] on input "text" at bounding box center [568, 430] width 456 height 26
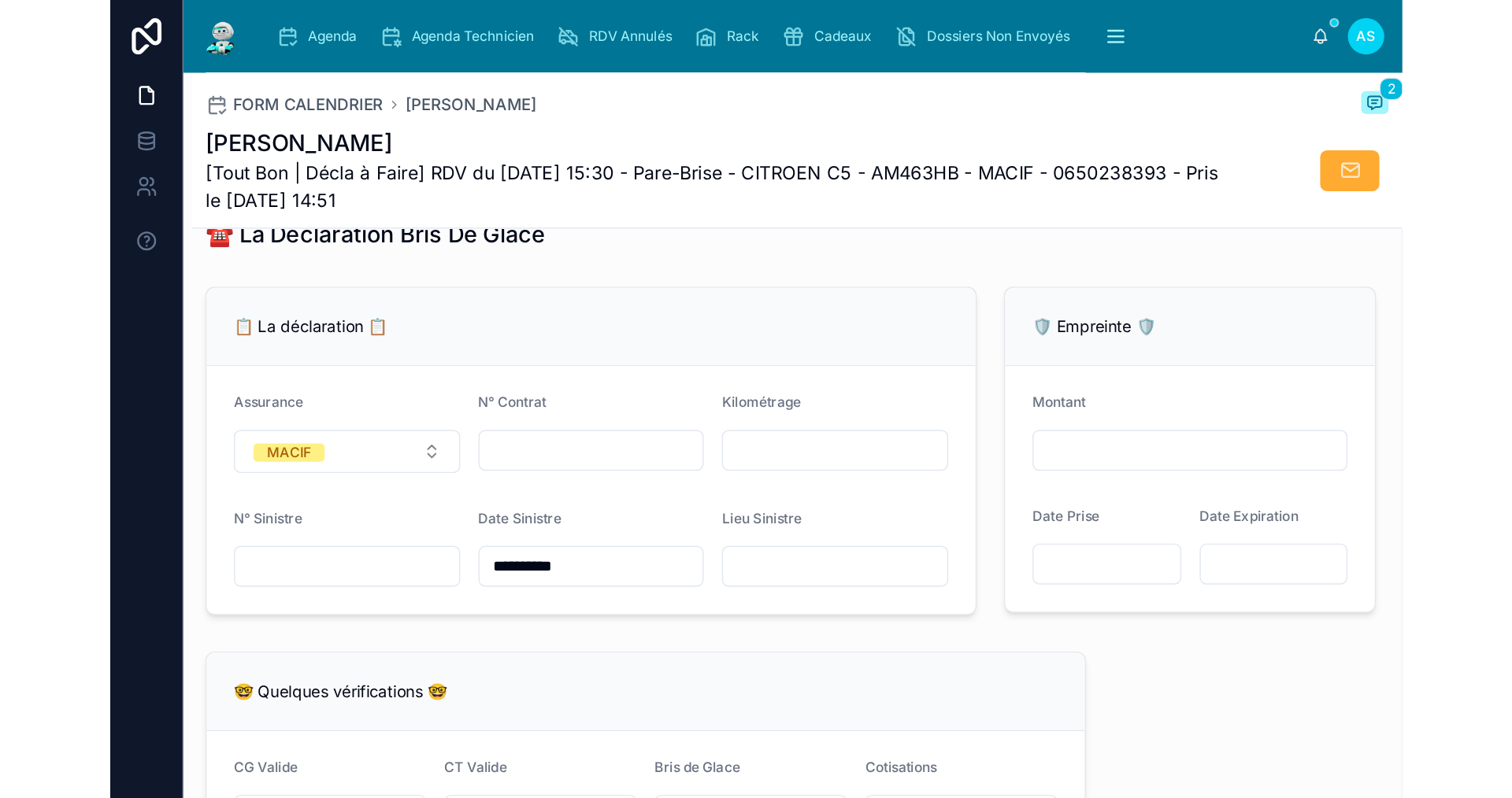
scroll to position [866, 0]
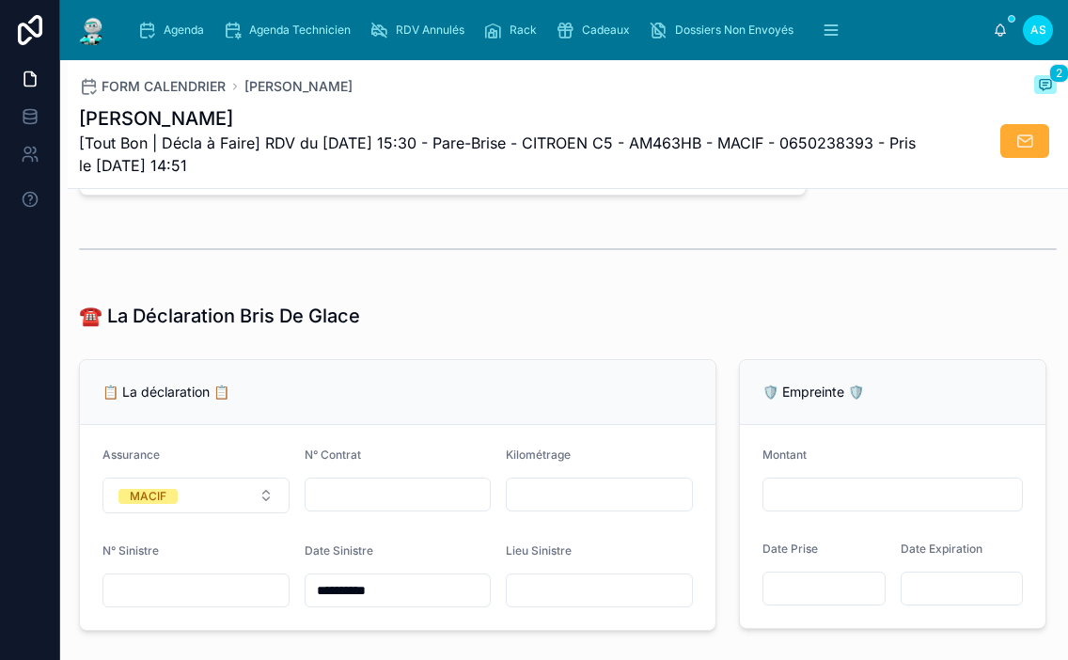
type input "**********"
click at [404, 508] on input "text" at bounding box center [398, 494] width 185 height 26
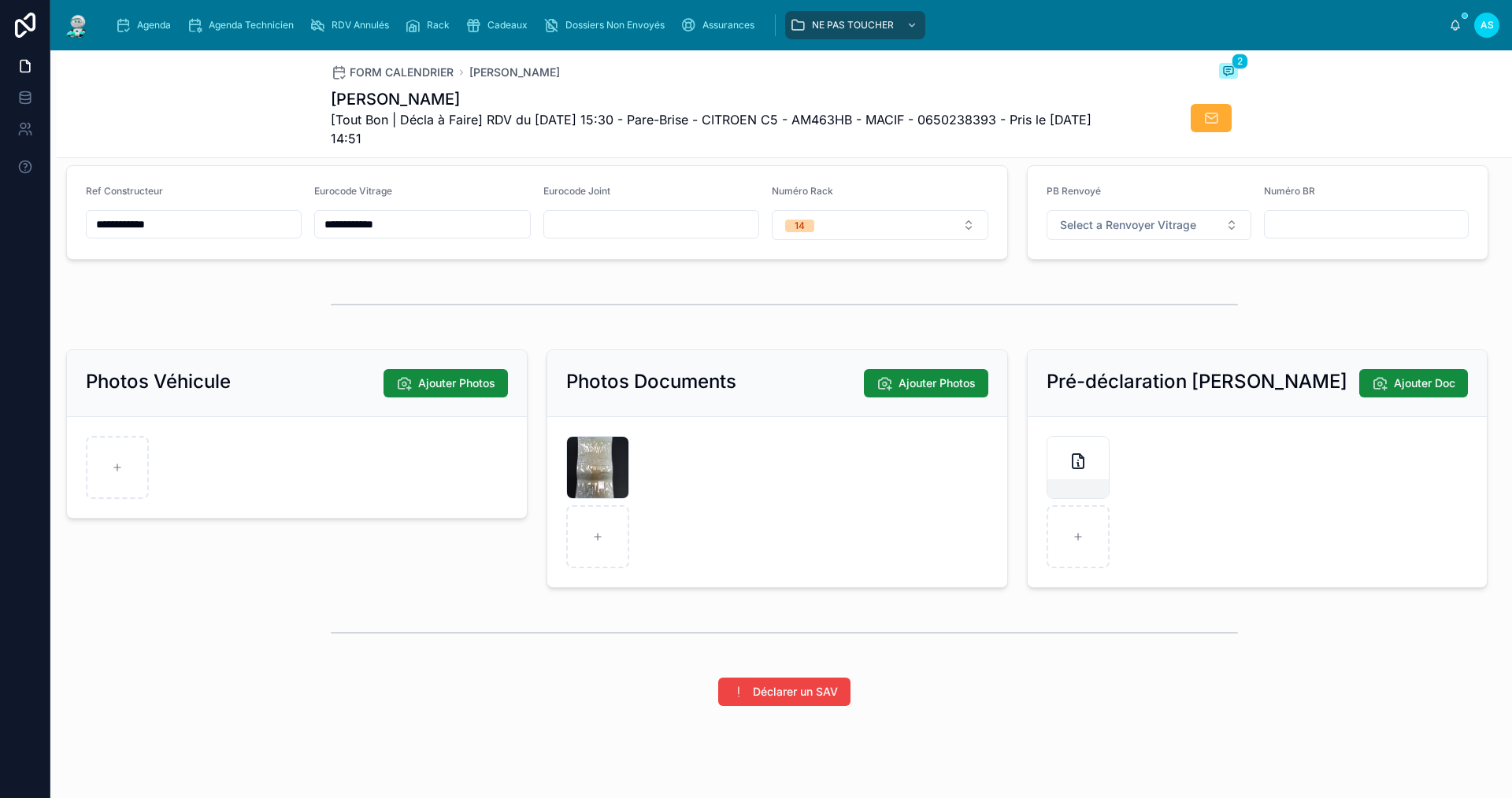
scroll to position [2020, 0]
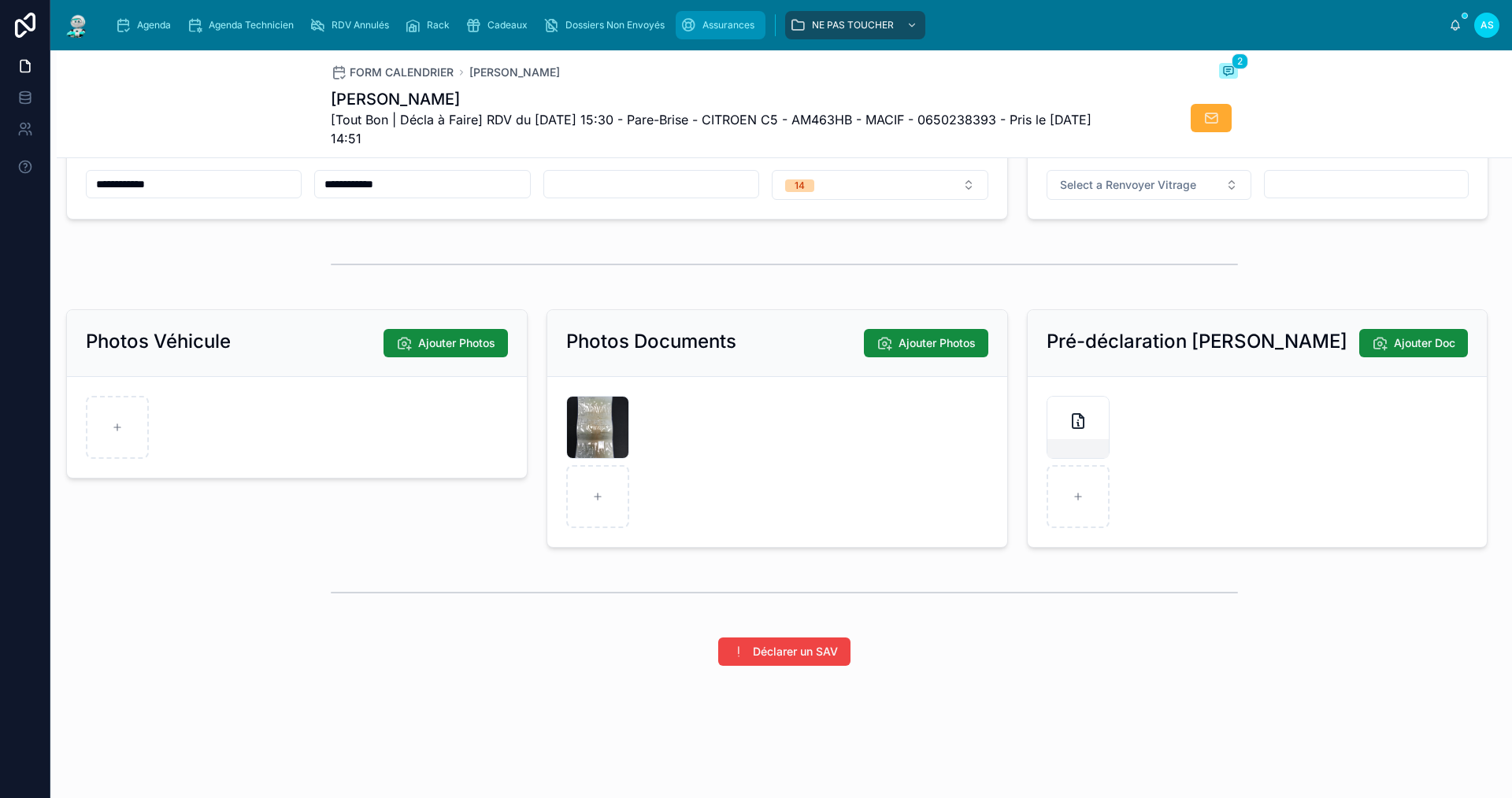
type input "********"
click at [697, 24] on div "Assurances" at bounding box center [720, 25] width 80 height 25
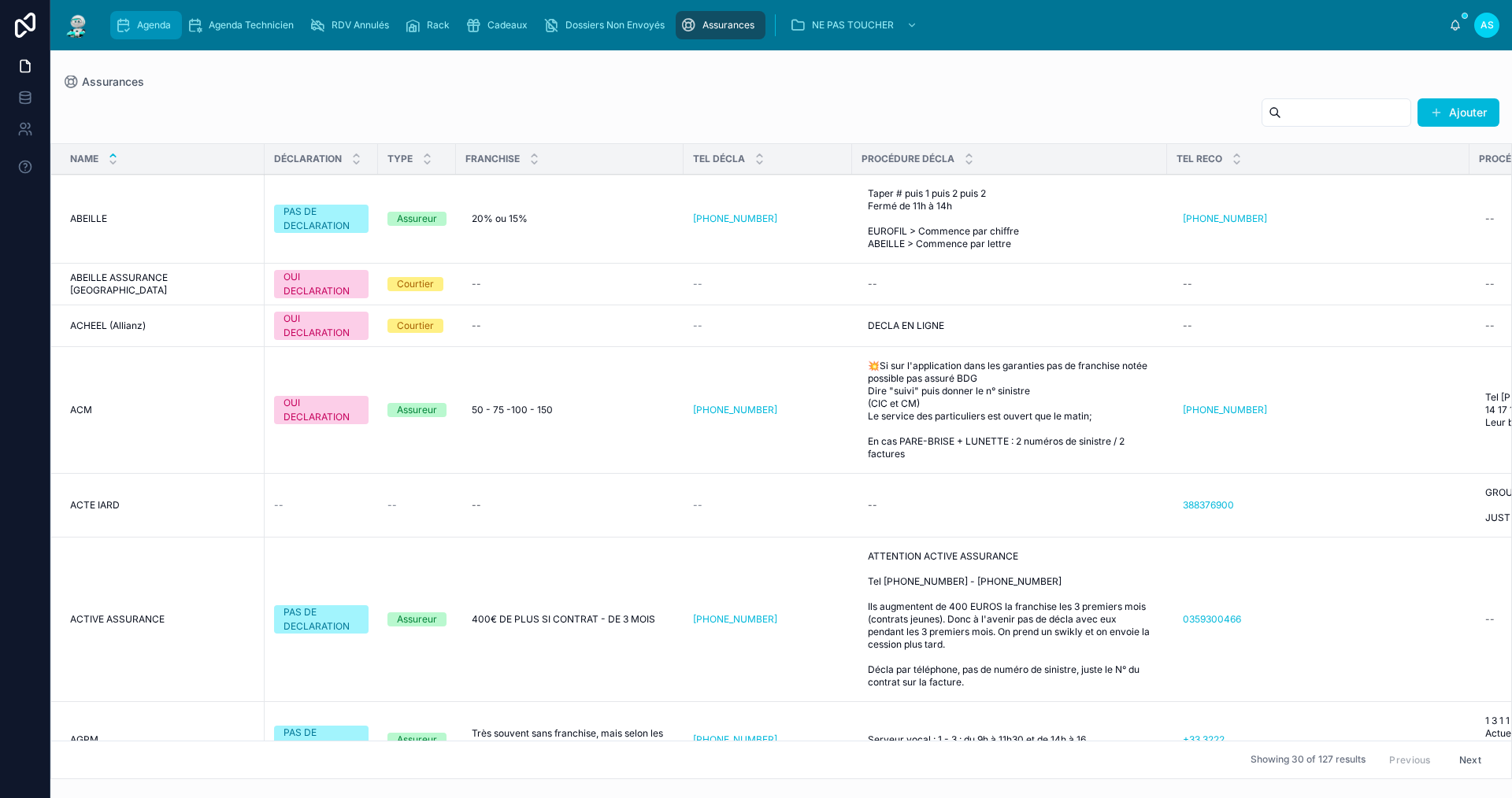
click at [170, 18] on div "Agenda" at bounding box center [146, 25] width 62 height 25
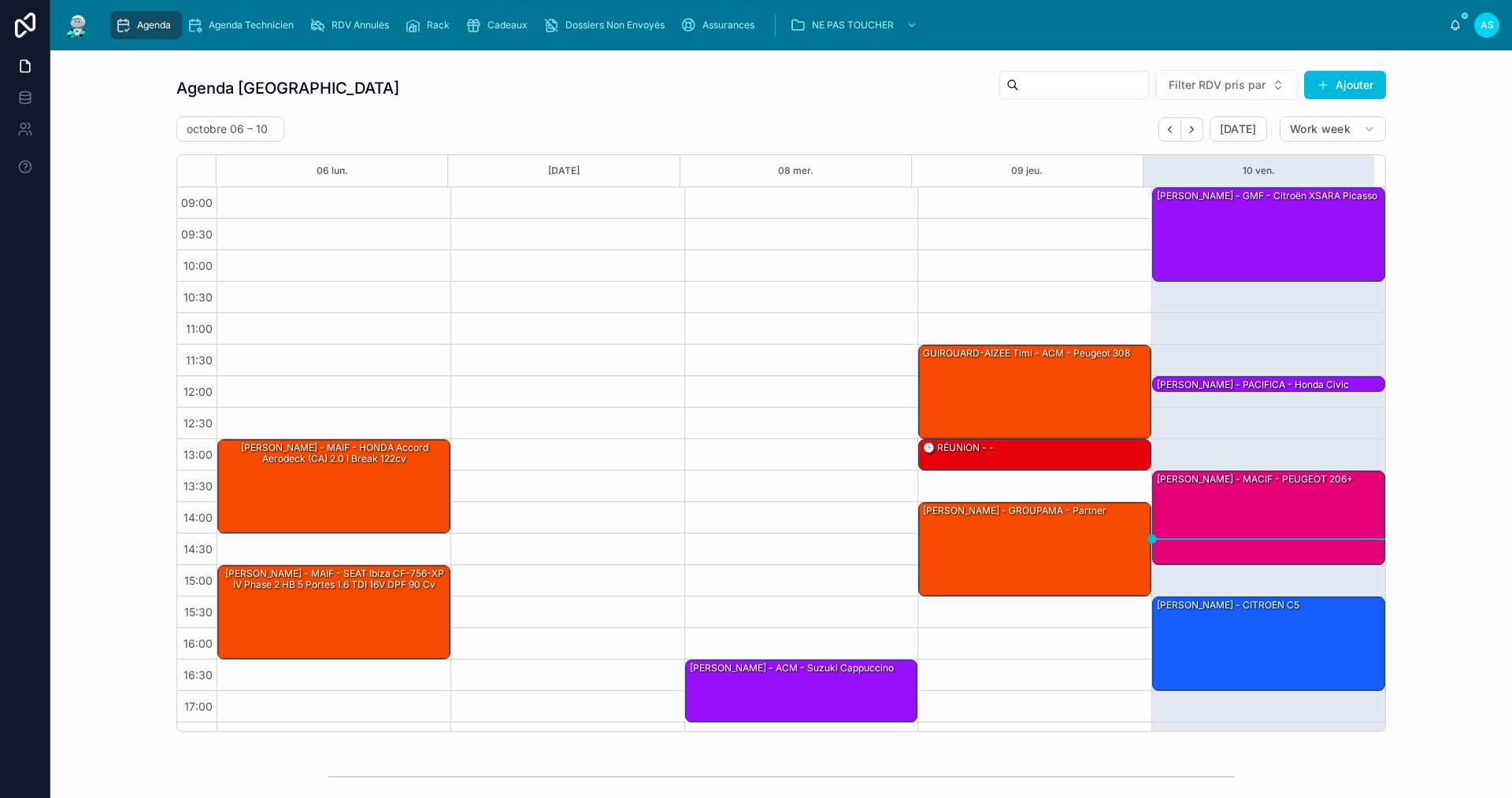
scroll to position [23, 0]
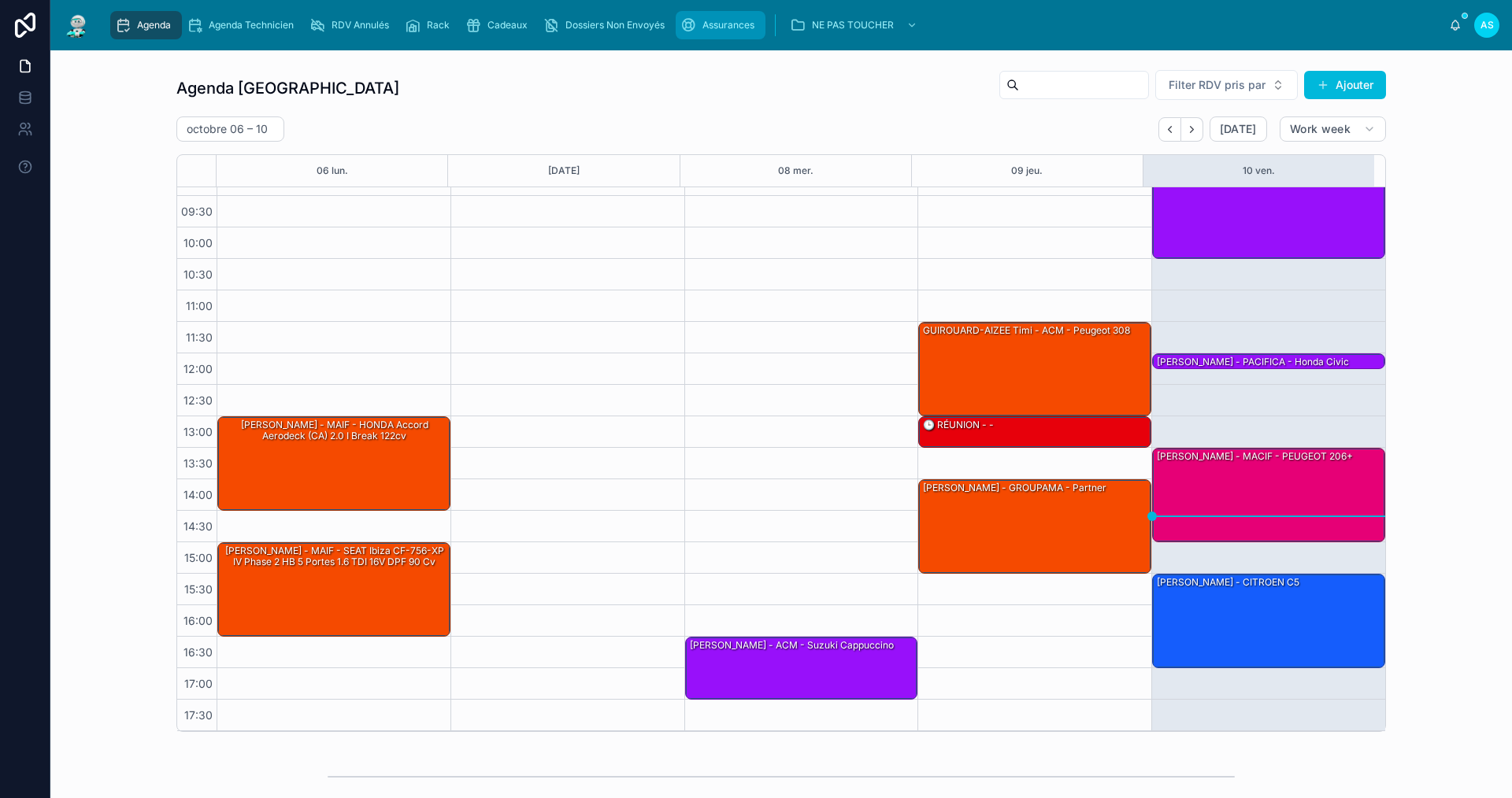
click at [699, 20] on div "Assurances" at bounding box center [720, 25] width 80 height 25
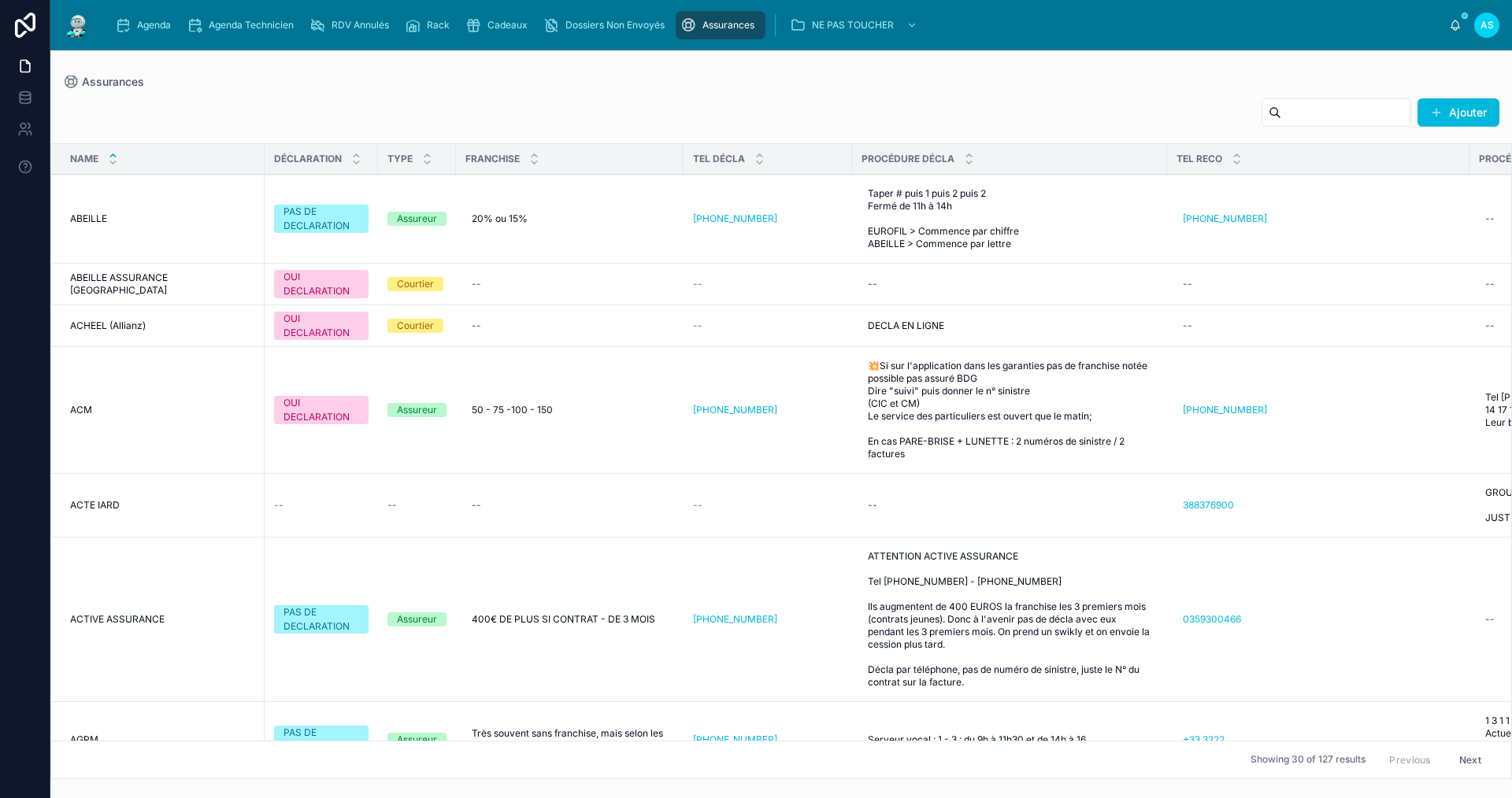
click at [1346, 114] on input "text" at bounding box center [1346, 112] width 129 height 22
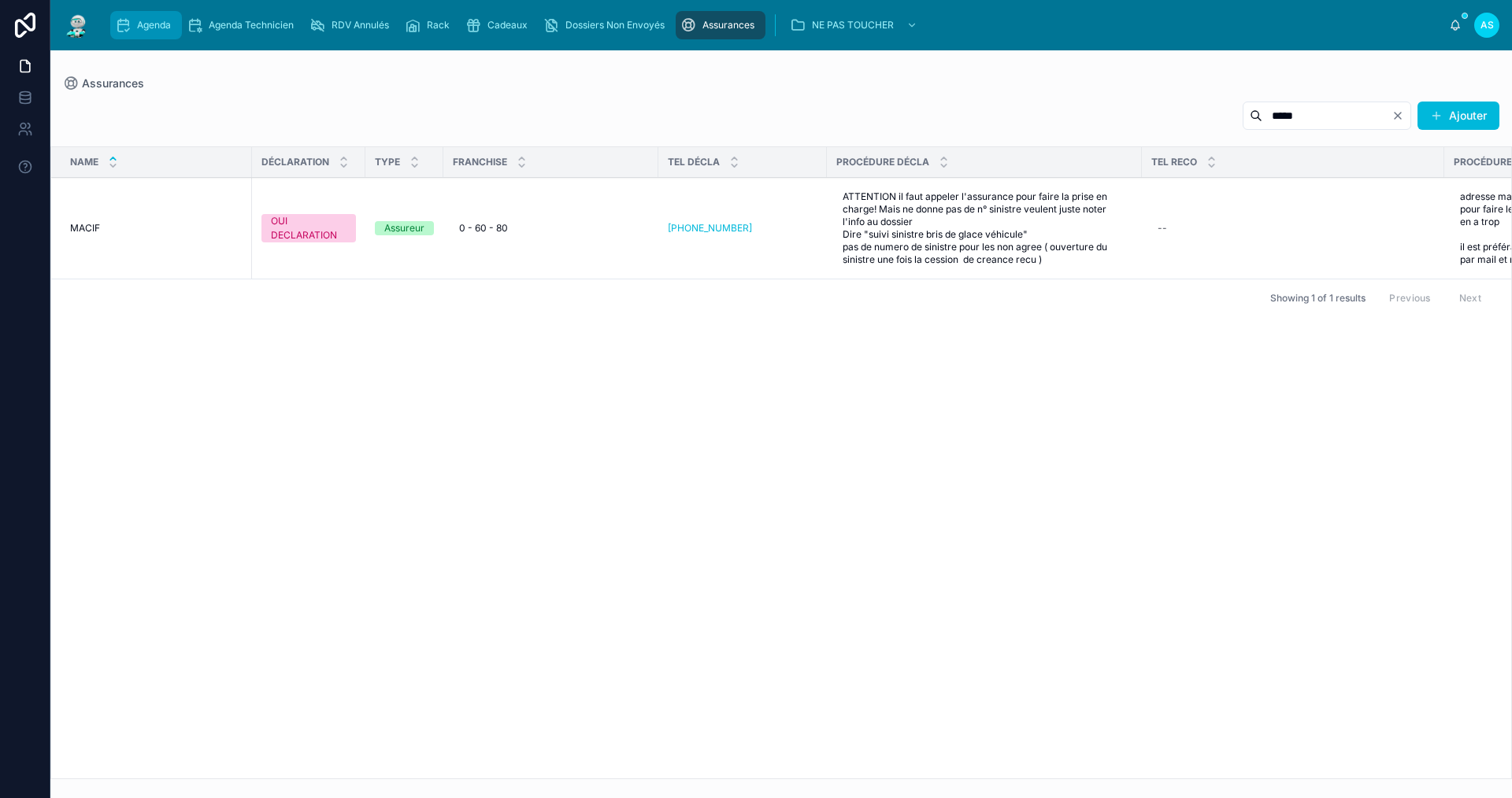
type input "*****"
click at [144, 29] on span "Agenda" at bounding box center [154, 25] width 34 height 13
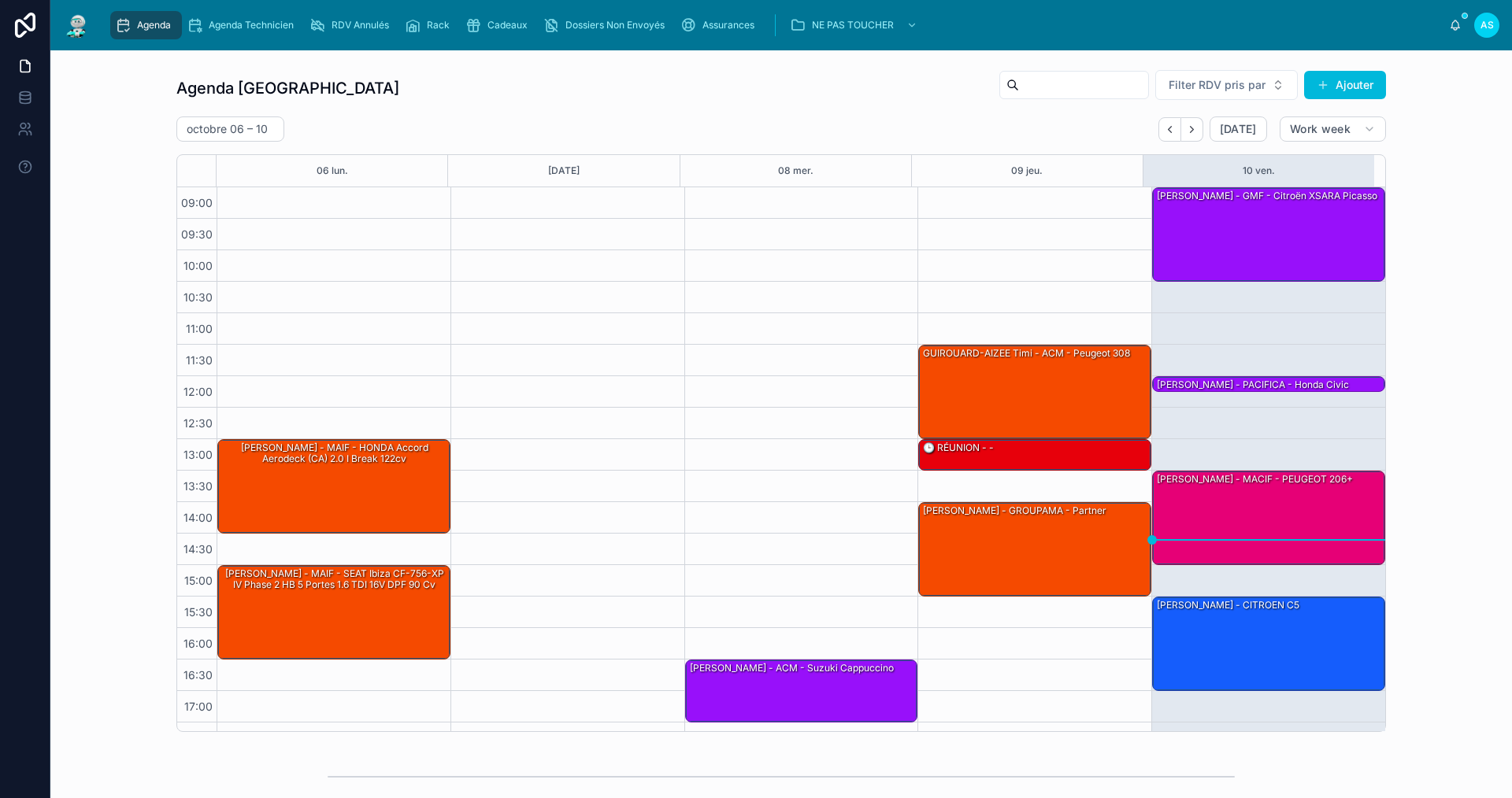
scroll to position [23, 0]
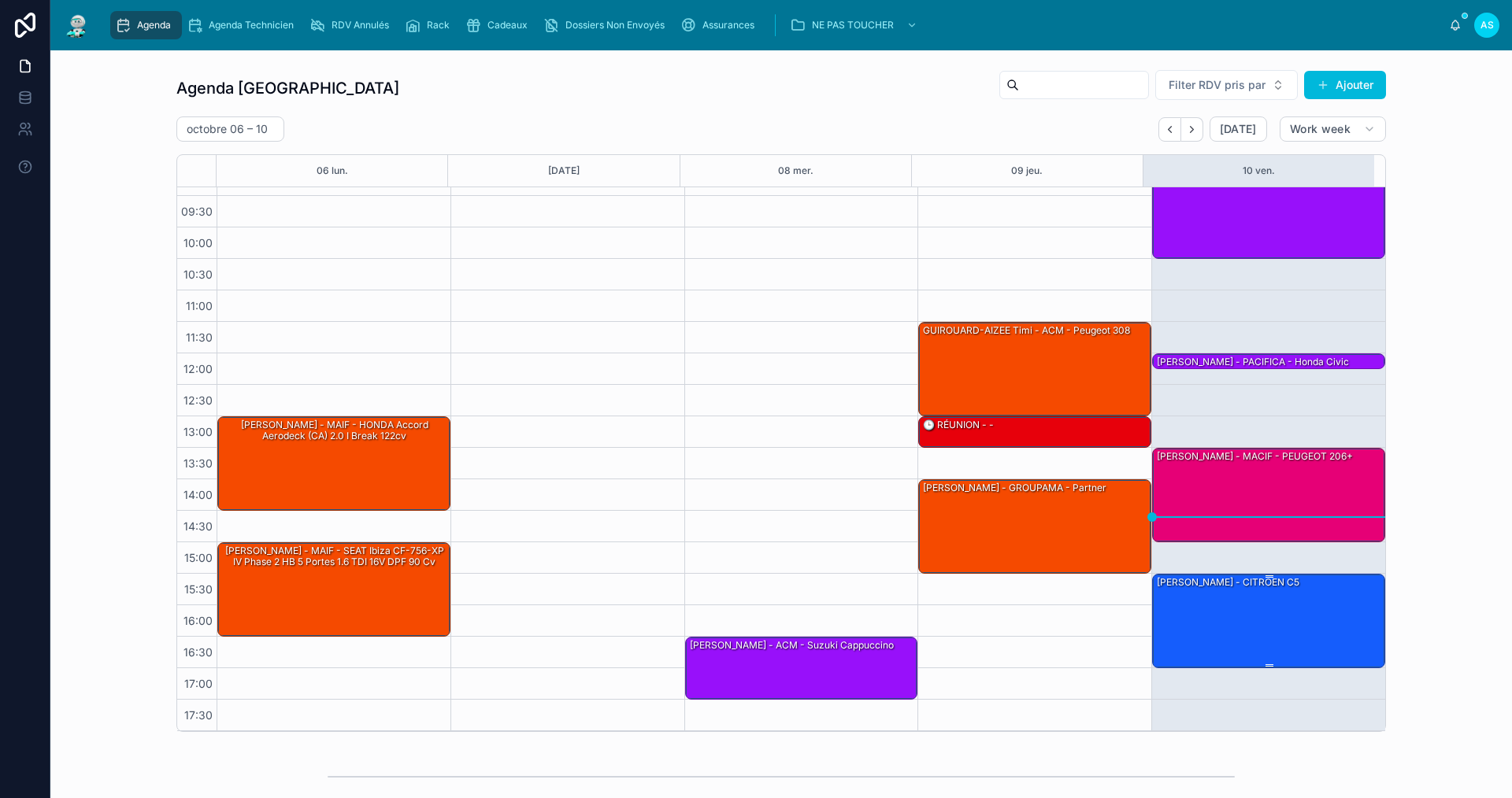
click at [1243, 654] on div "[PERSON_NAME] - CITROEN C5" at bounding box center [1269, 620] width 229 height 91
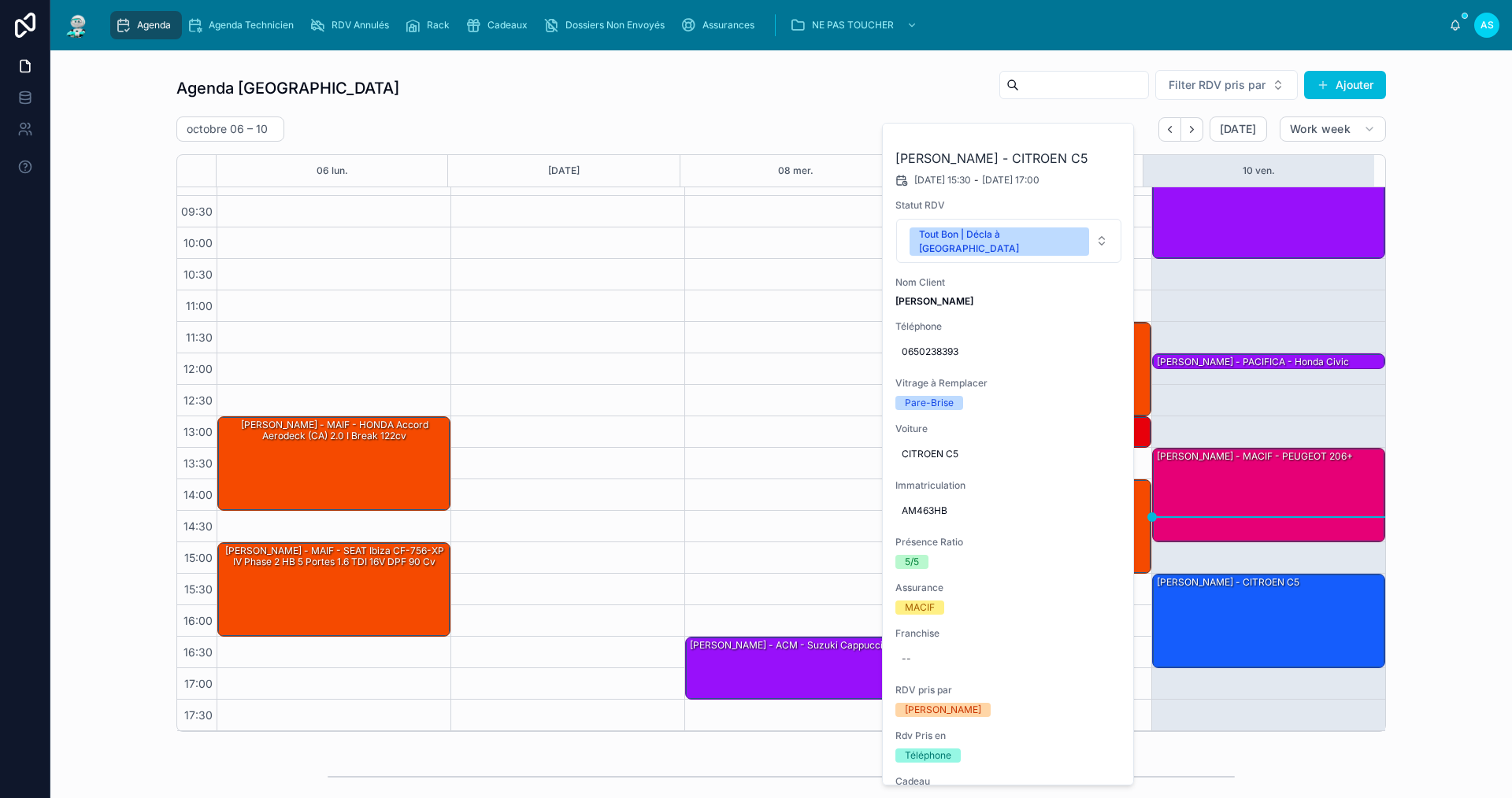
click at [0, 0] on button at bounding box center [0, 0] width 0 height 0
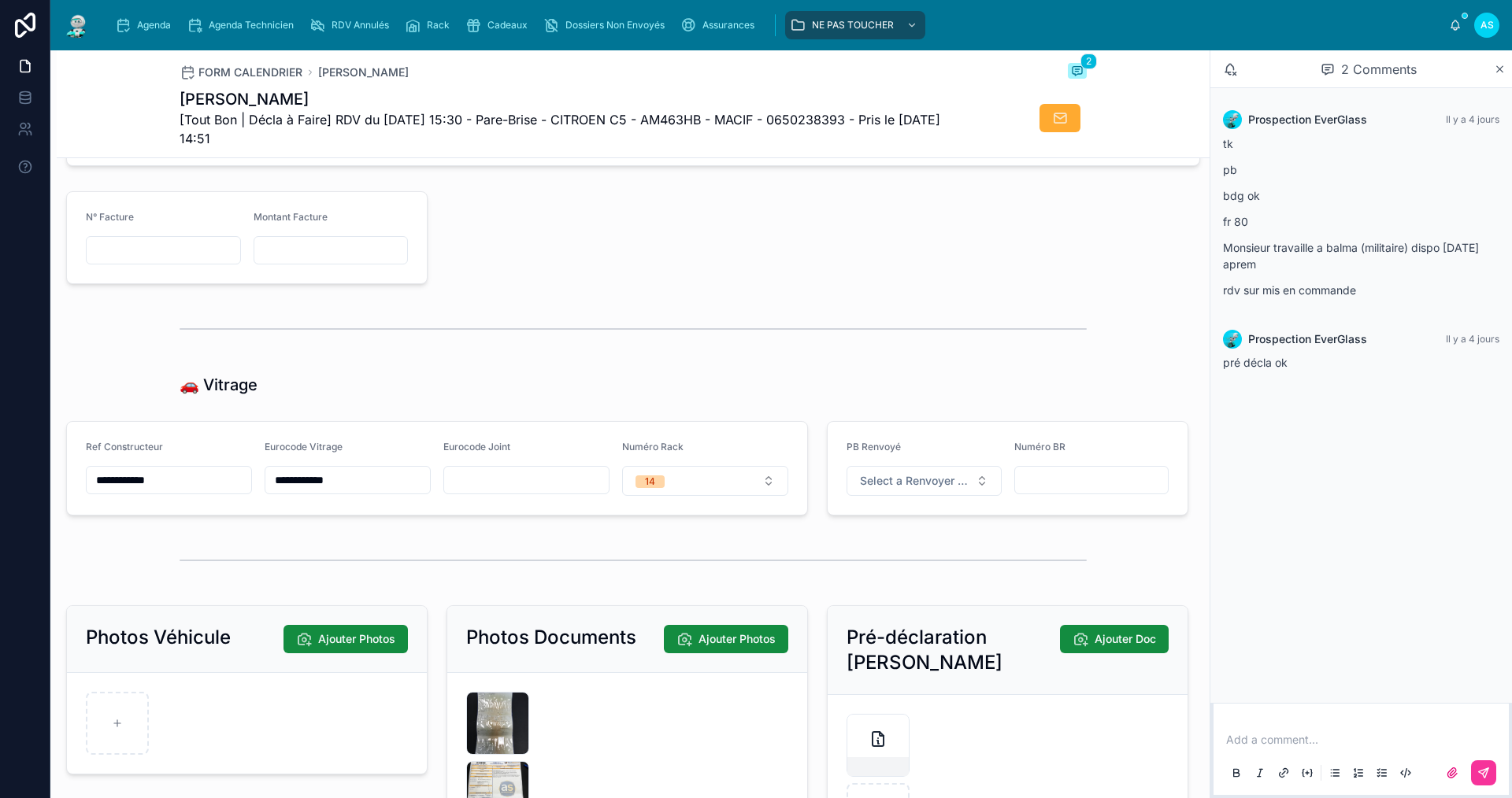
scroll to position [1889, 0]
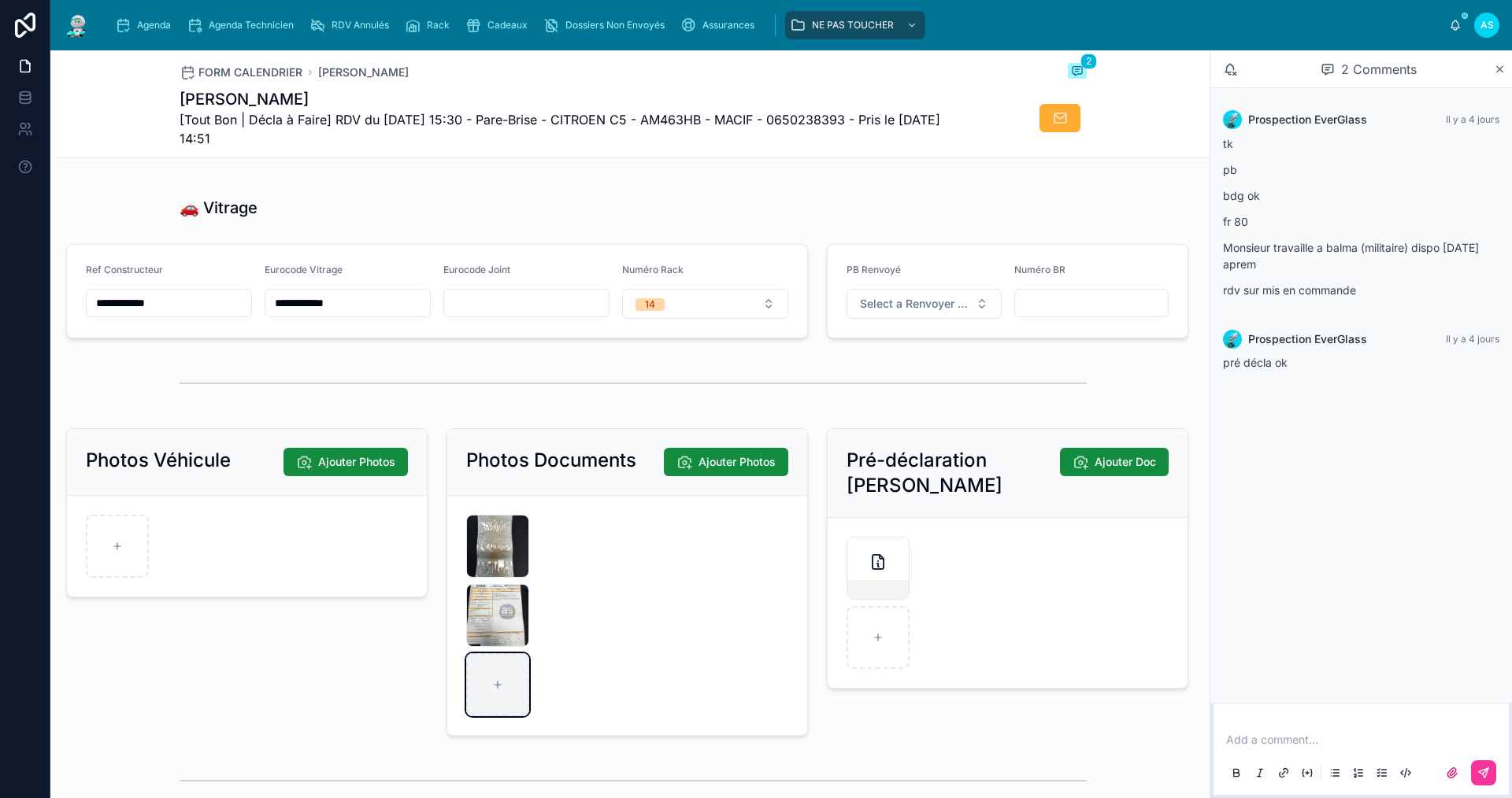
click at [493, 690] on icon at bounding box center [498, 684] width 11 height 11
type input "**********"
click at [0, 0] on span "IMG-20251010-WA0010" at bounding box center [0, 0] width 0 height 0
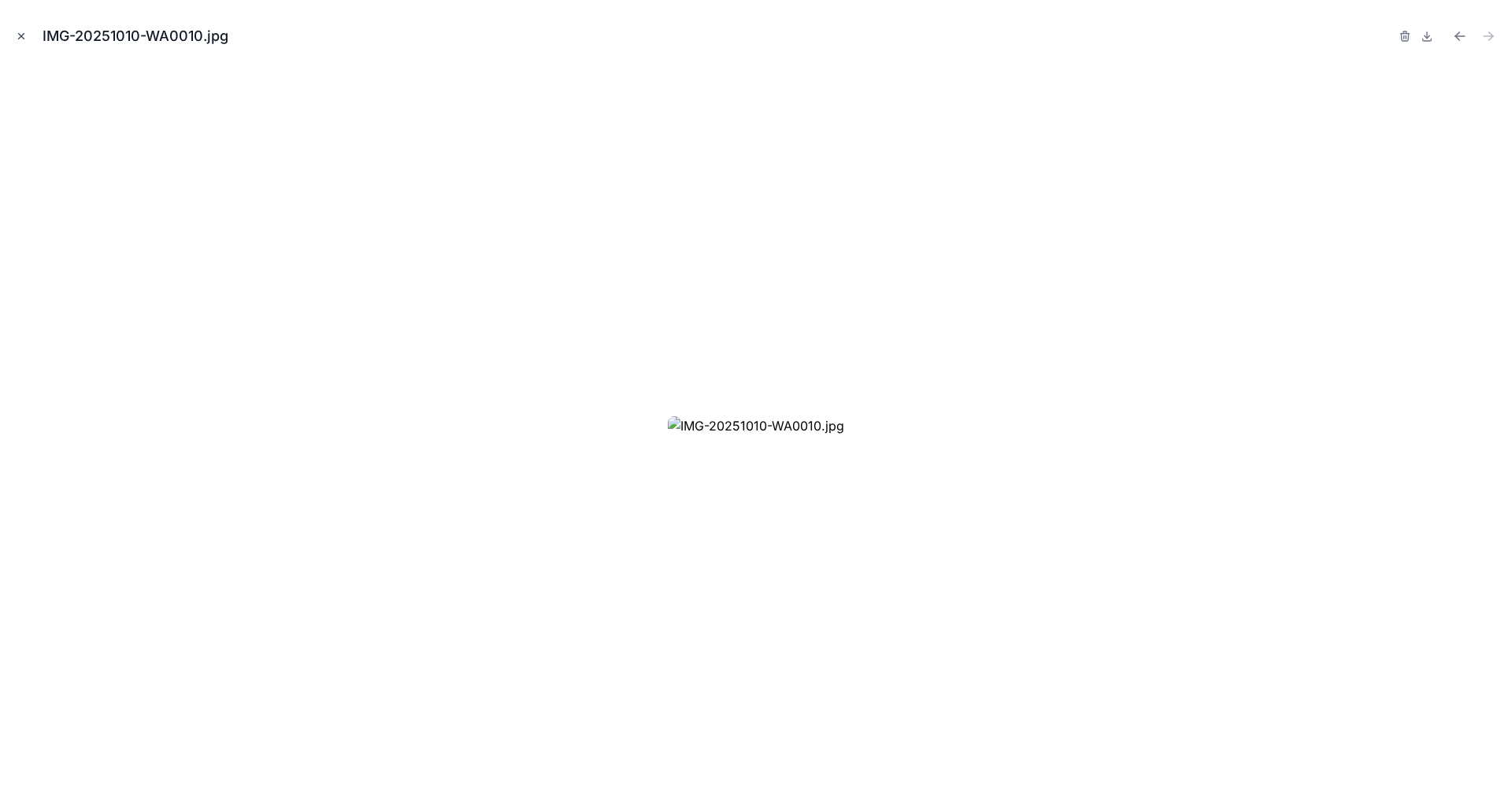
click at [18, 34] on icon "Close modal" at bounding box center [21, 36] width 11 height 11
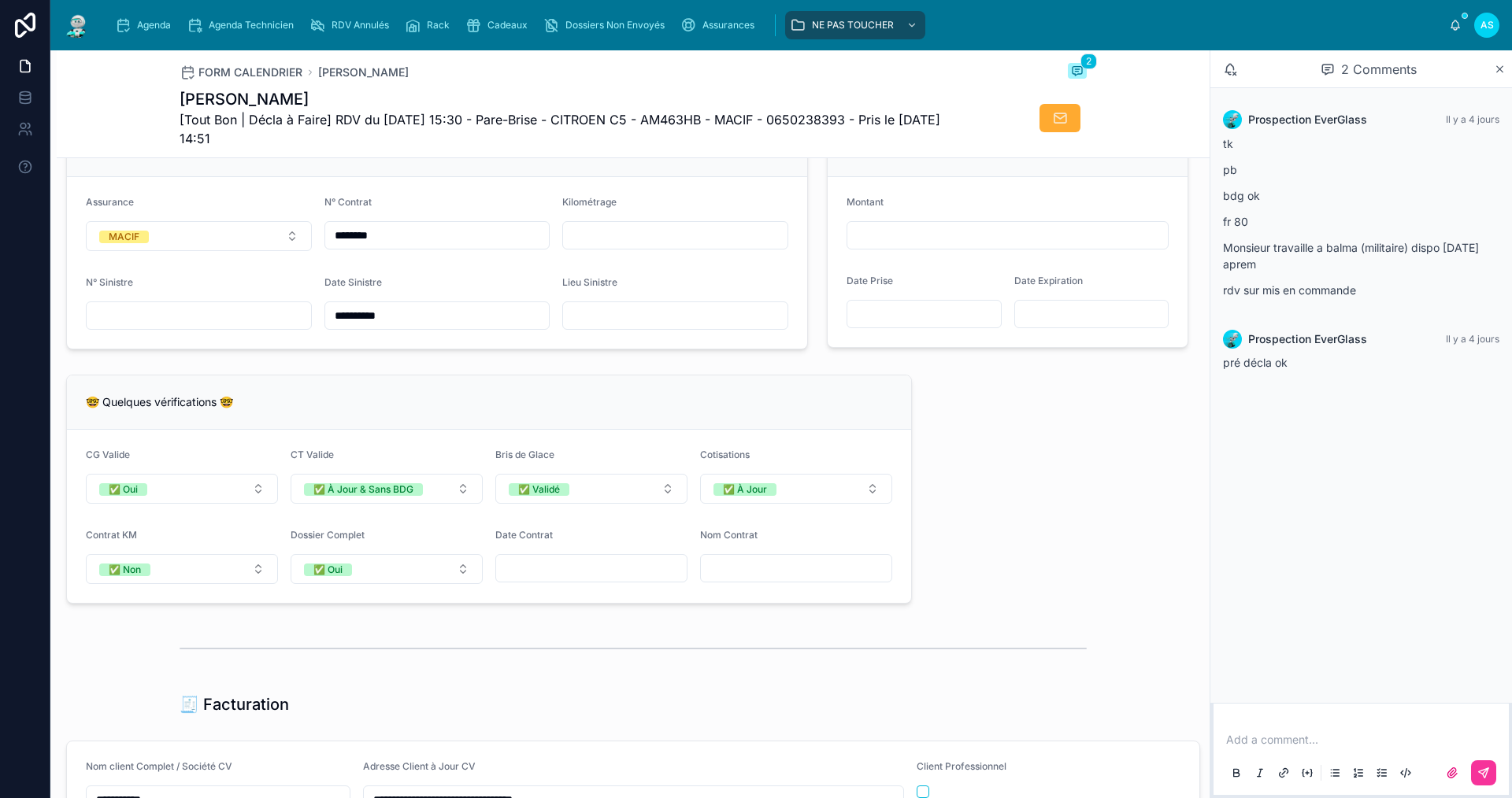
scroll to position [1214, 0]
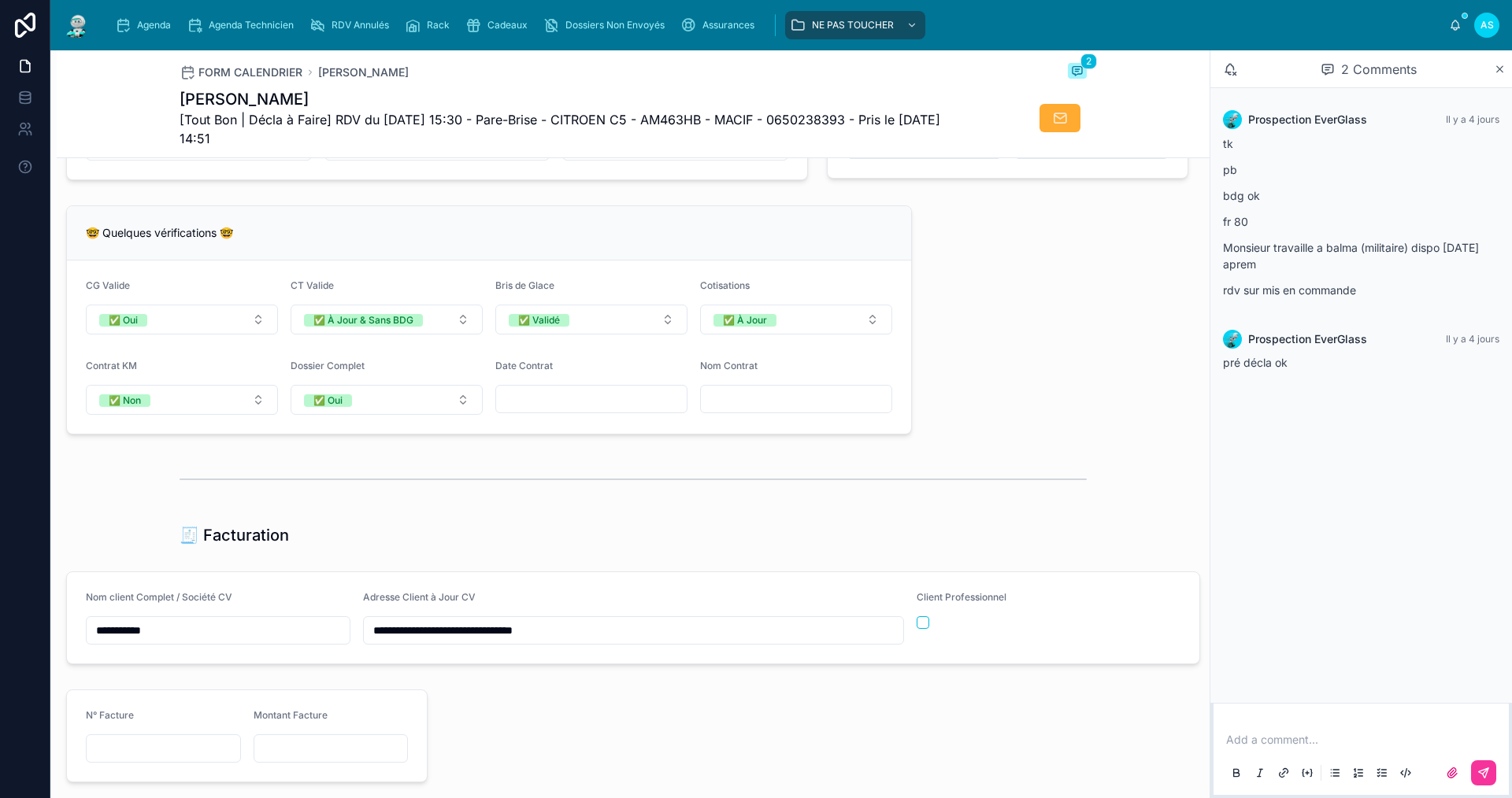
drag, startPoint x: 612, startPoint y: 637, endPoint x: 529, endPoint y: 650, distance: 84.0
click at [529, 641] on input "**********" at bounding box center [633, 631] width 539 height 22
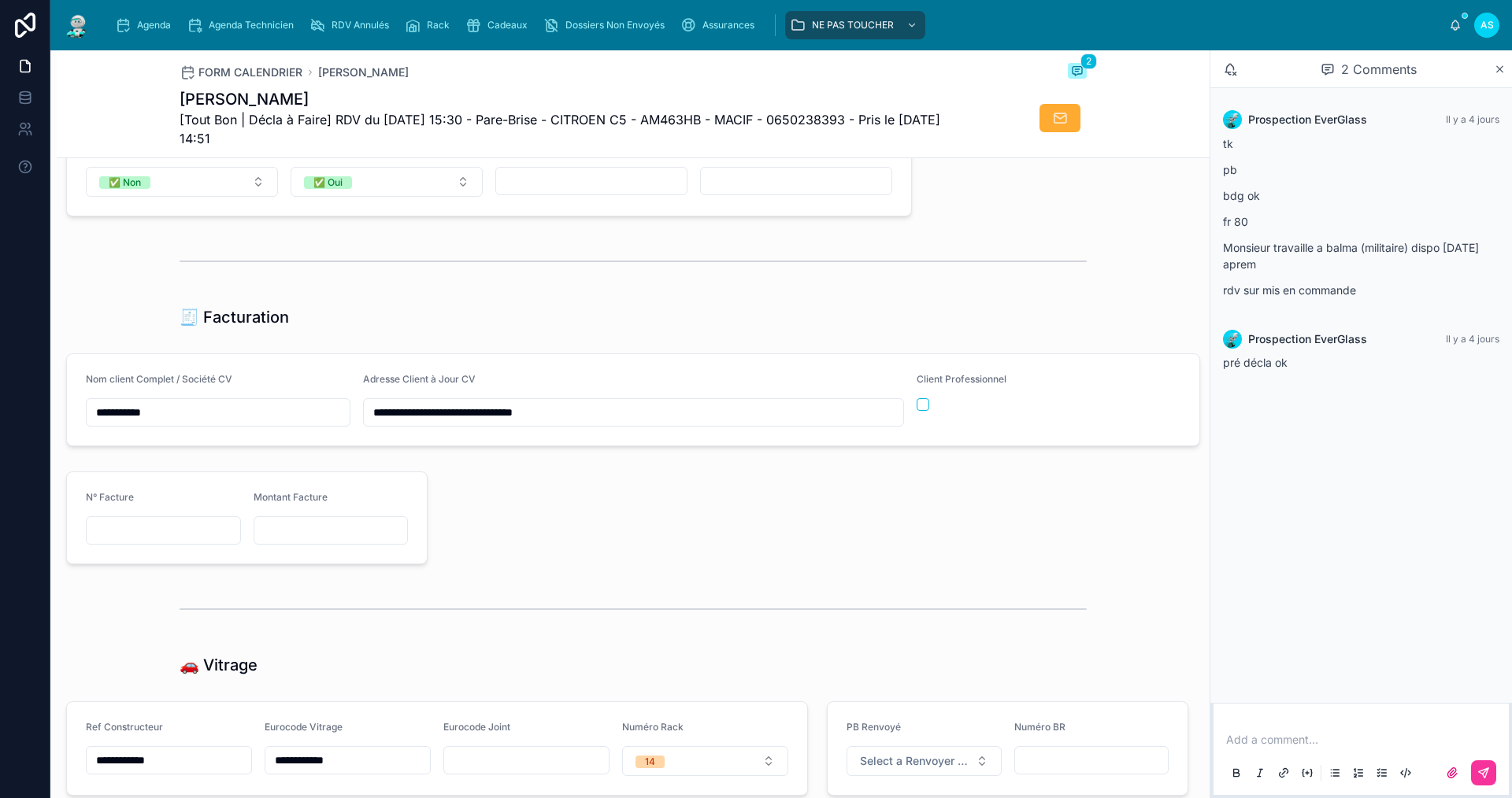
scroll to position [1529, 0]
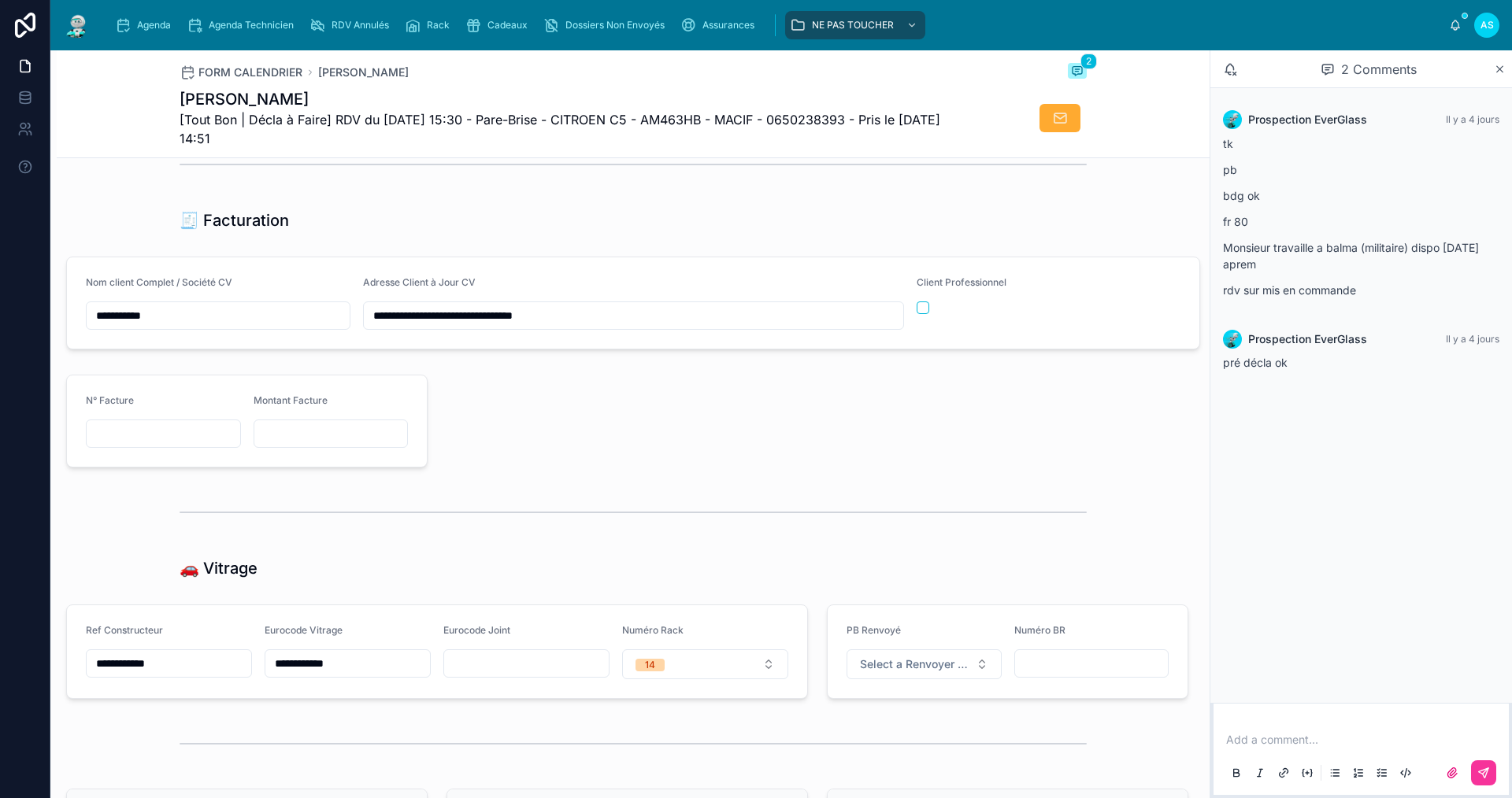
drag, startPoint x: 567, startPoint y: 313, endPoint x: 554, endPoint y: 327, distance: 19.1
click at [554, 327] on input "**********" at bounding box center [633, 316] width 539 height 22
click at [588, 324] on input "**********" at bounding box center [633, 316] width 539 height 22
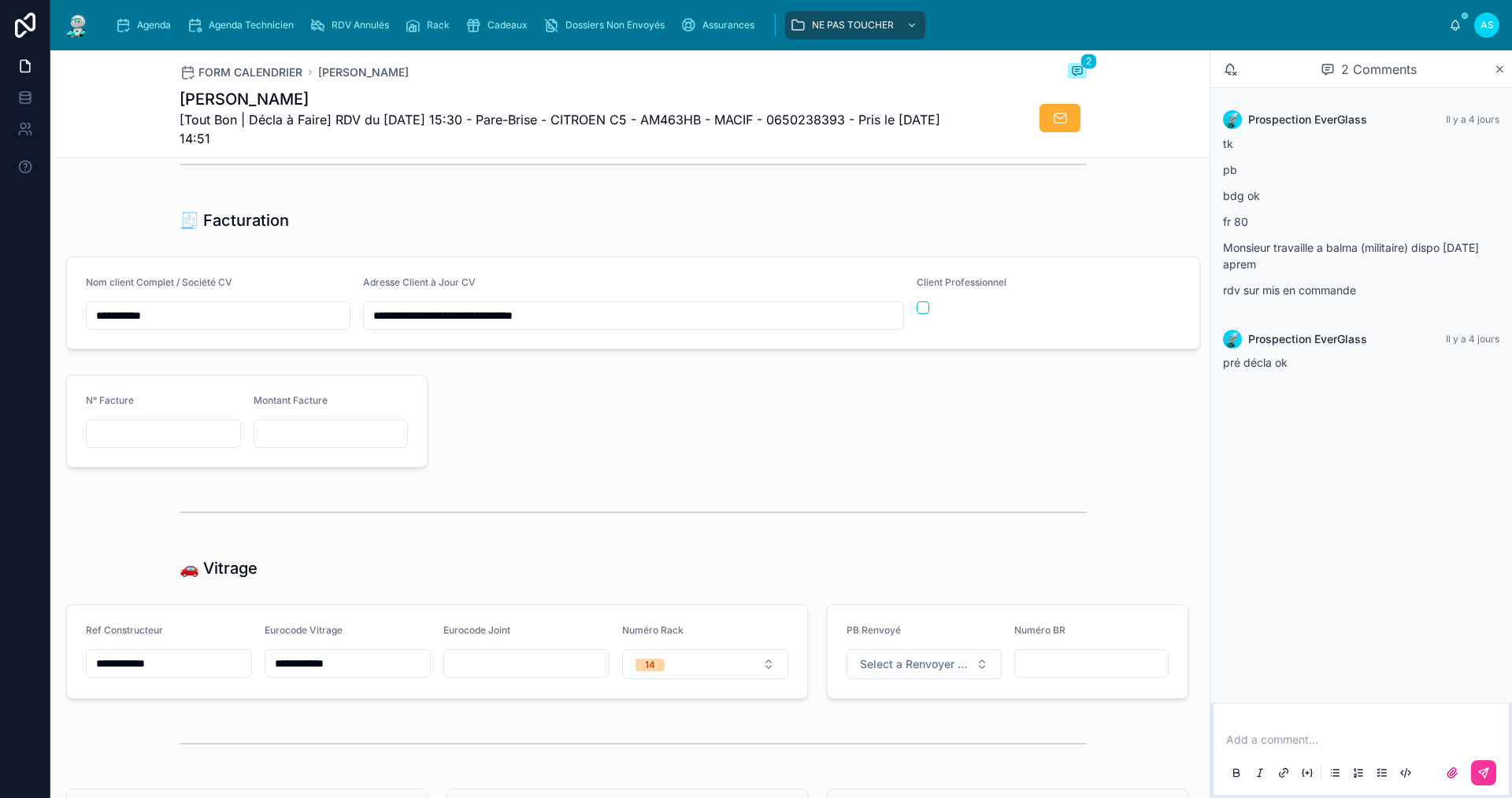
click at [588, 325] on input "**********" at bounding box center [633, 316] width 539 height 22
drag, startPoint x: 593, startPoint y: 327, endPoint x: 528, endPoint y: 333, distance: 65.3
click at [528, 327] on input "**********" at bounding box center [633, 316] width 539 height 22
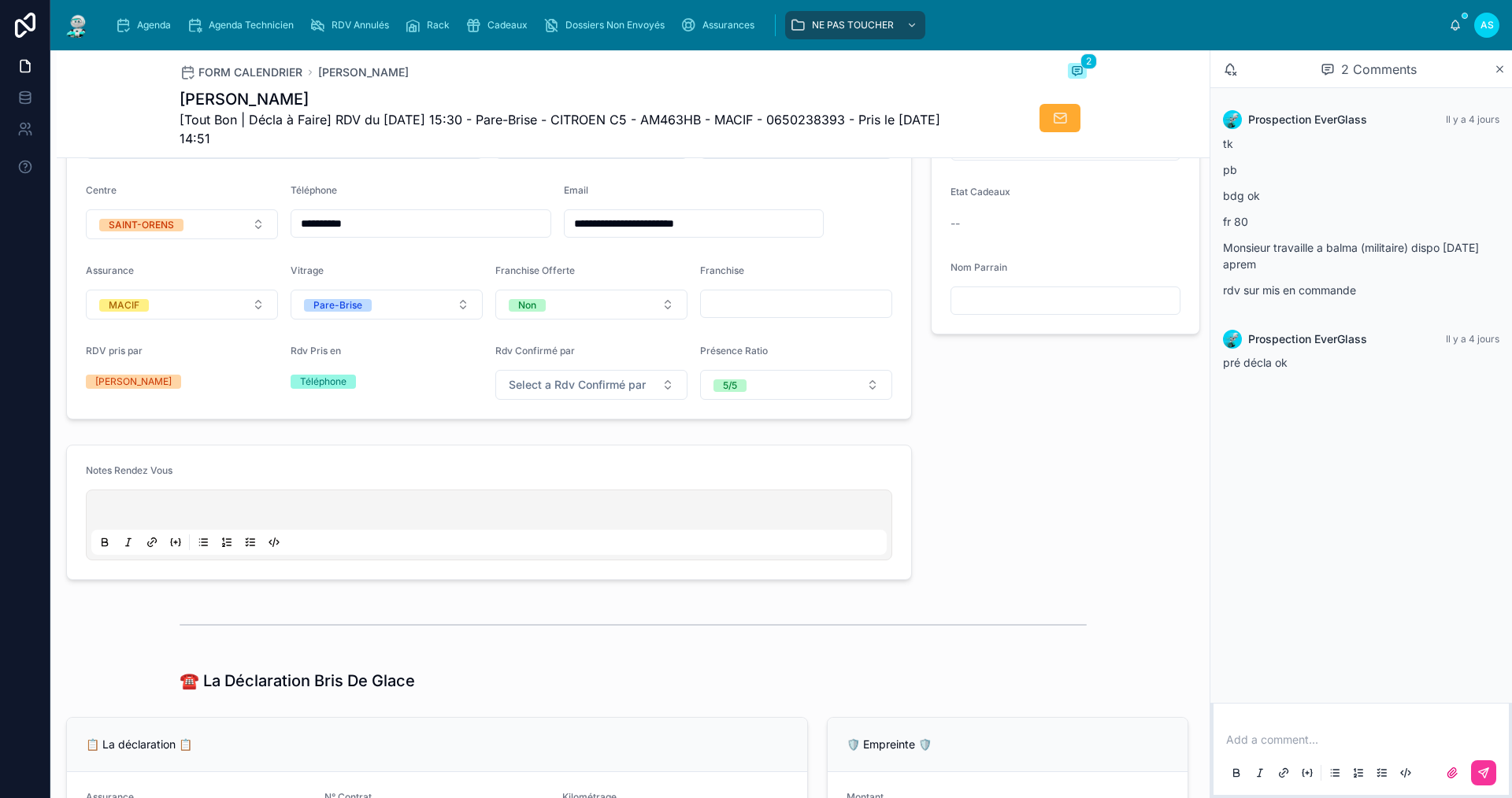
scroll to position [821, 0]
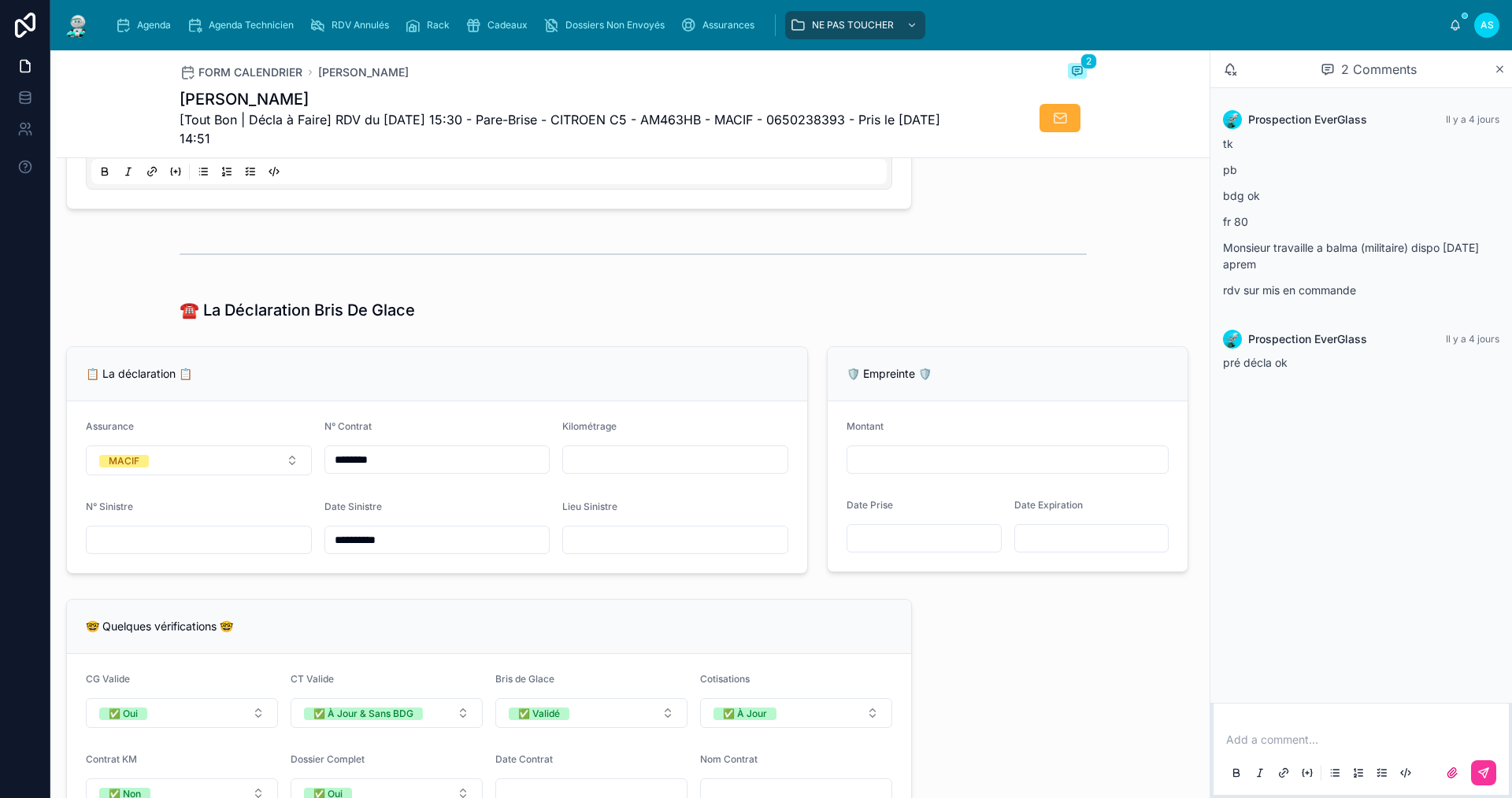
click at [623, 551] on input "text" at bounding box center [675, 540] width 224 height 22
paste input "*********"
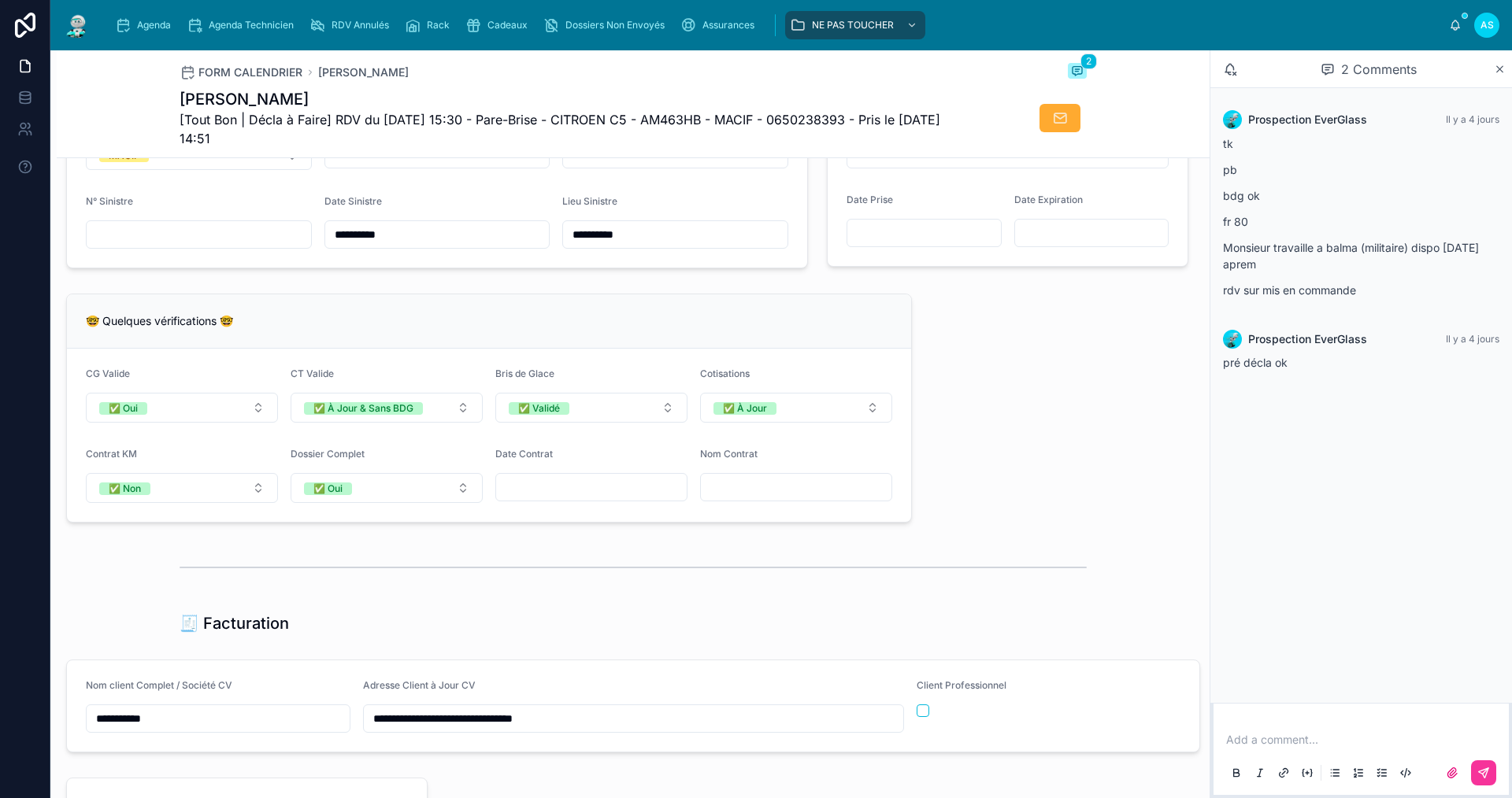
scroll to position [1135, 0]
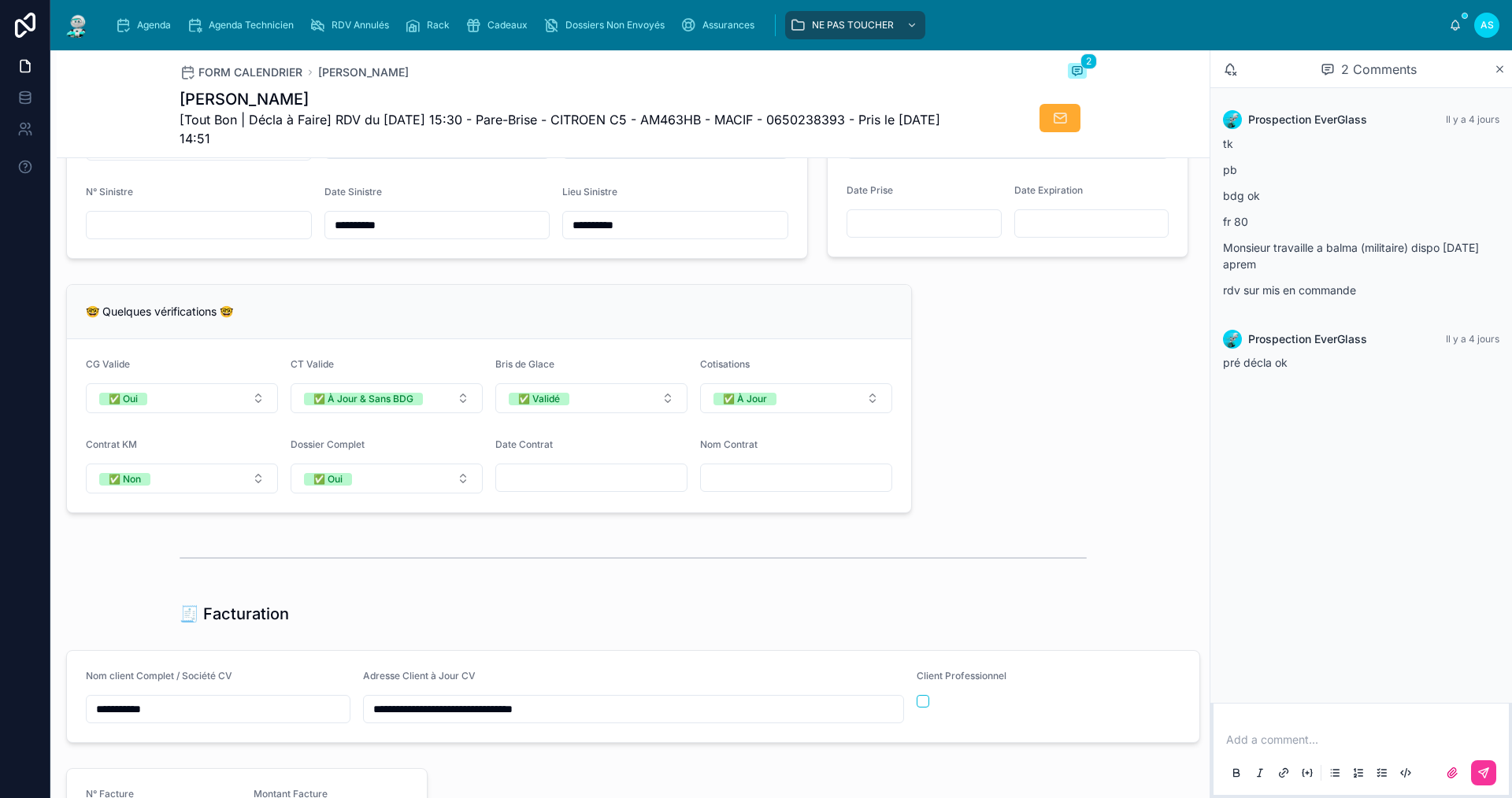
type input "*********"
click at [1257, 749] on div "Add a comment..." at bounding box center [1361, 755] width 276 height 66
click at [1260, 740] on p at bounding box center [1365, 739] width 276 height 16
click at [1491, 771] on button at bounding box center [1484, 773] width 25 height 25
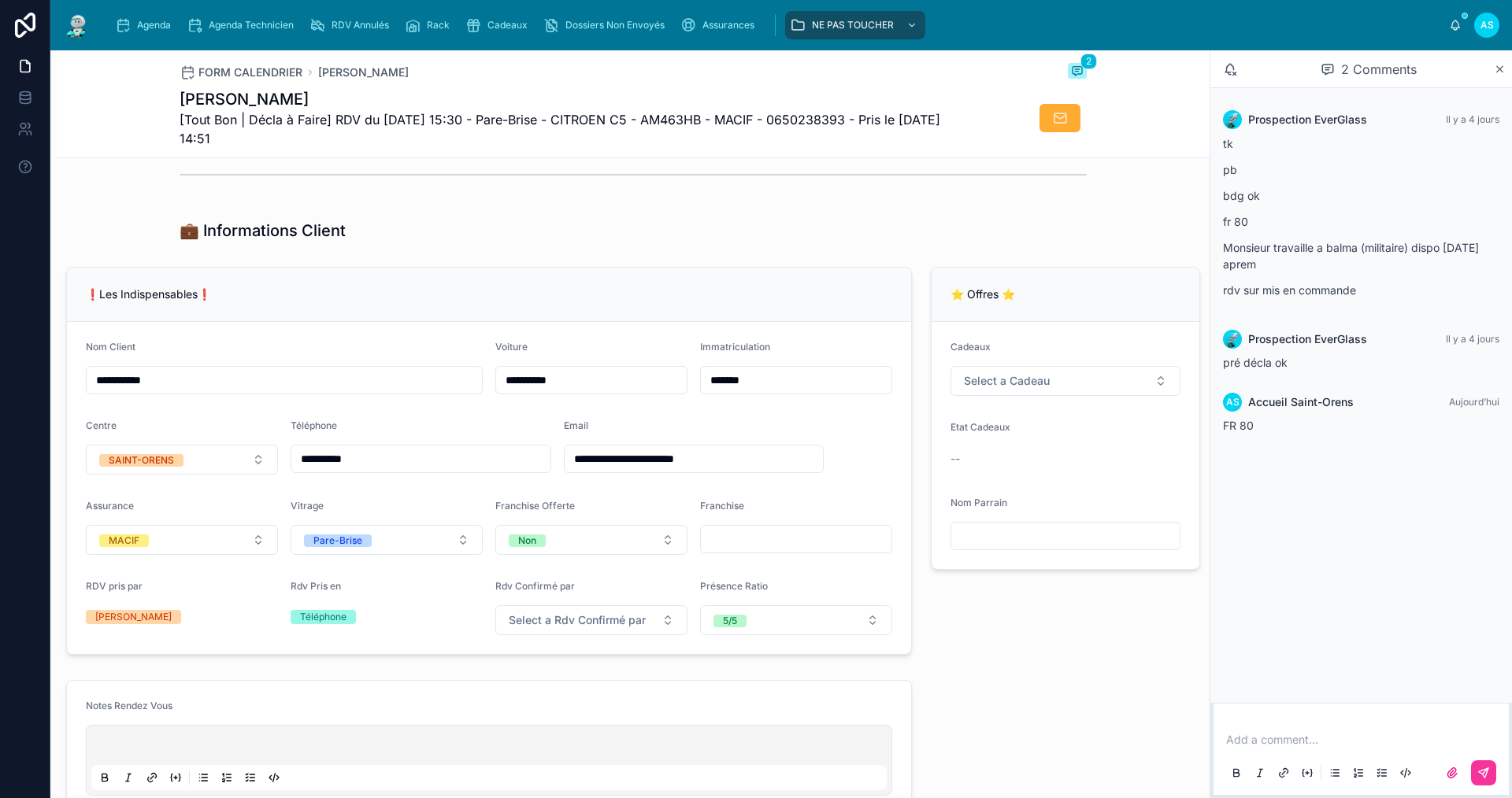
scroll to position [191, 0]
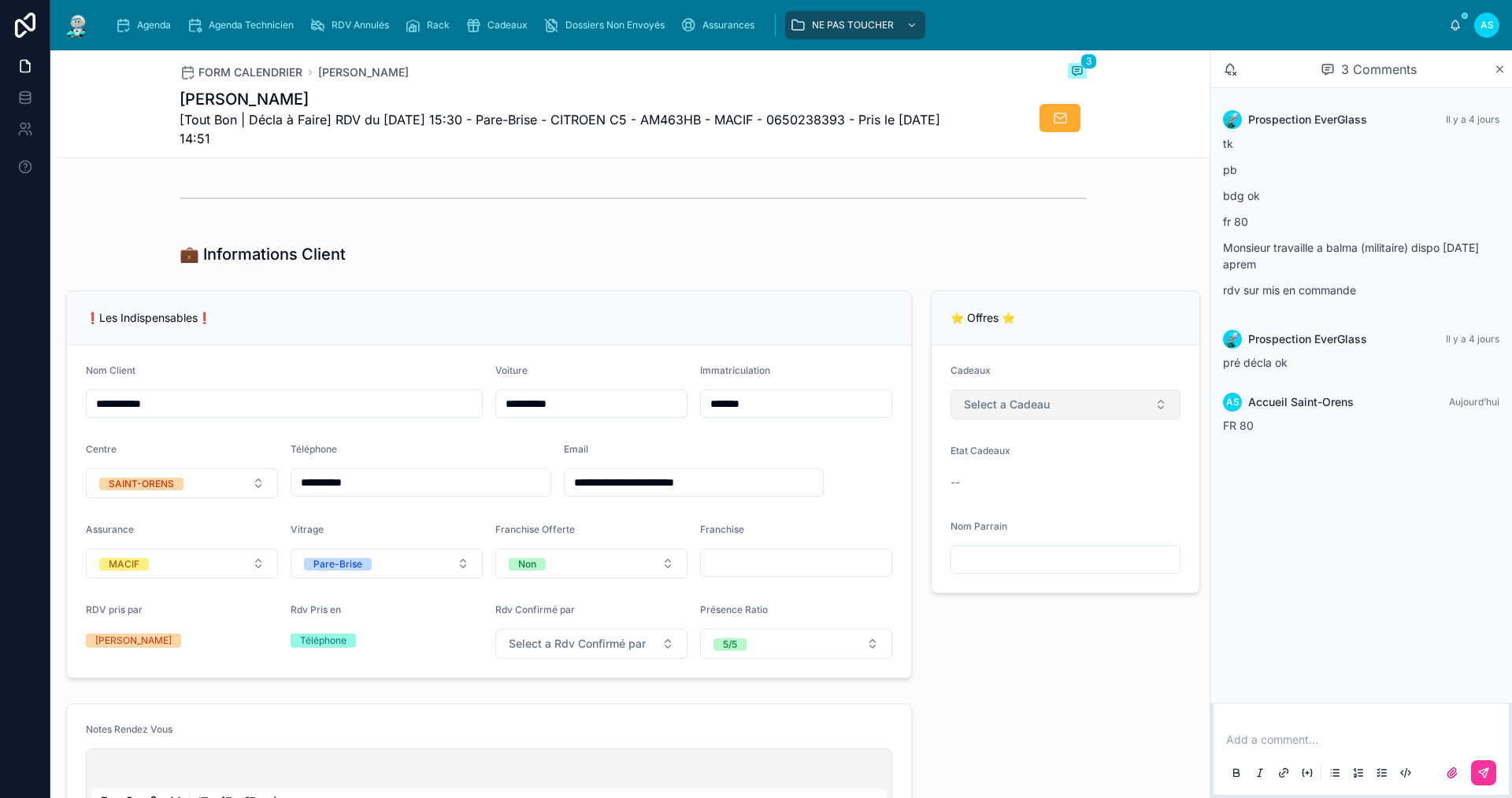
click at [999, 409] on span "Select a Cadeau" at bounding box center [1007, 404] width 85 height 16
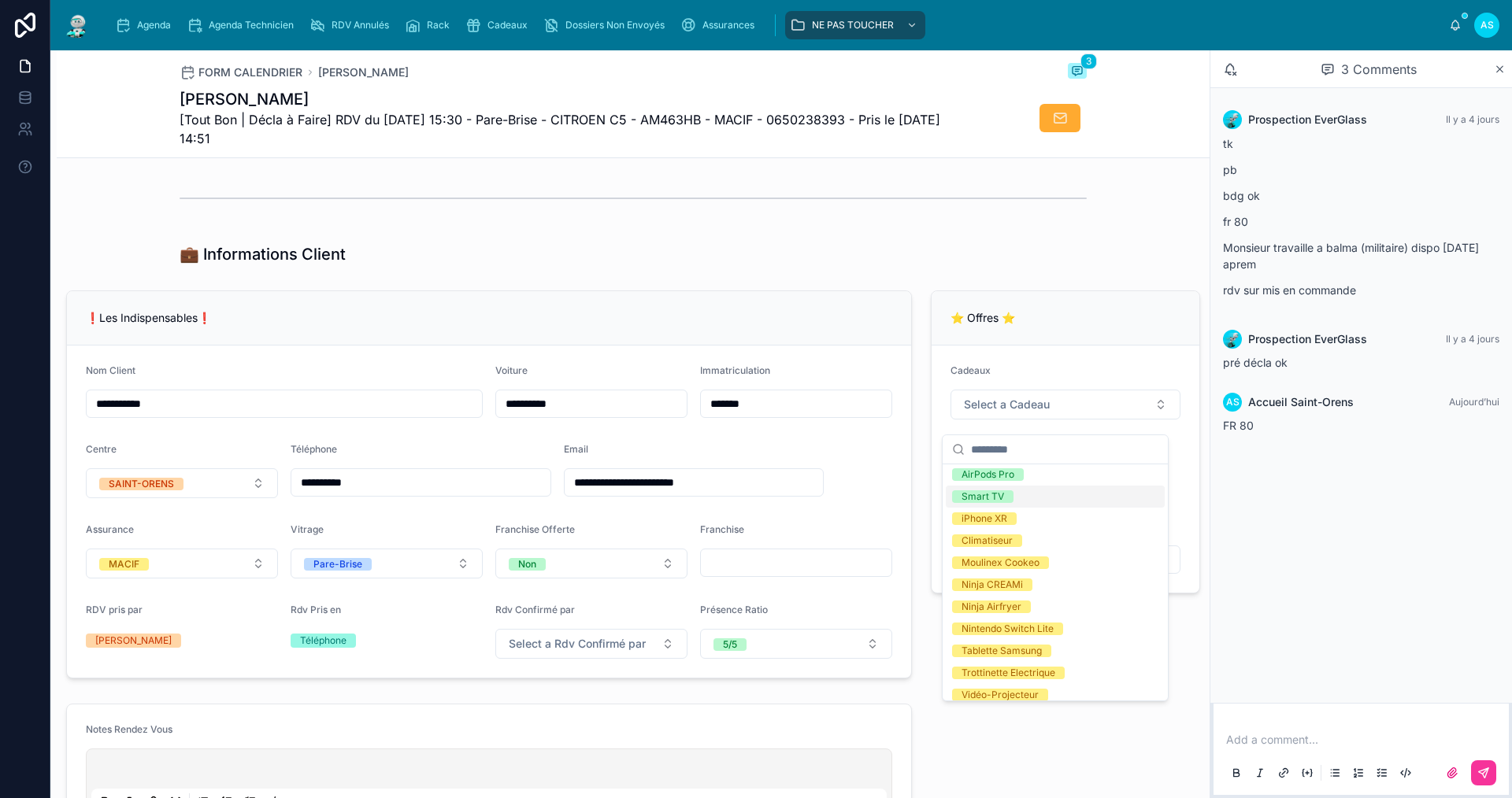
scroll to position [299, 0]
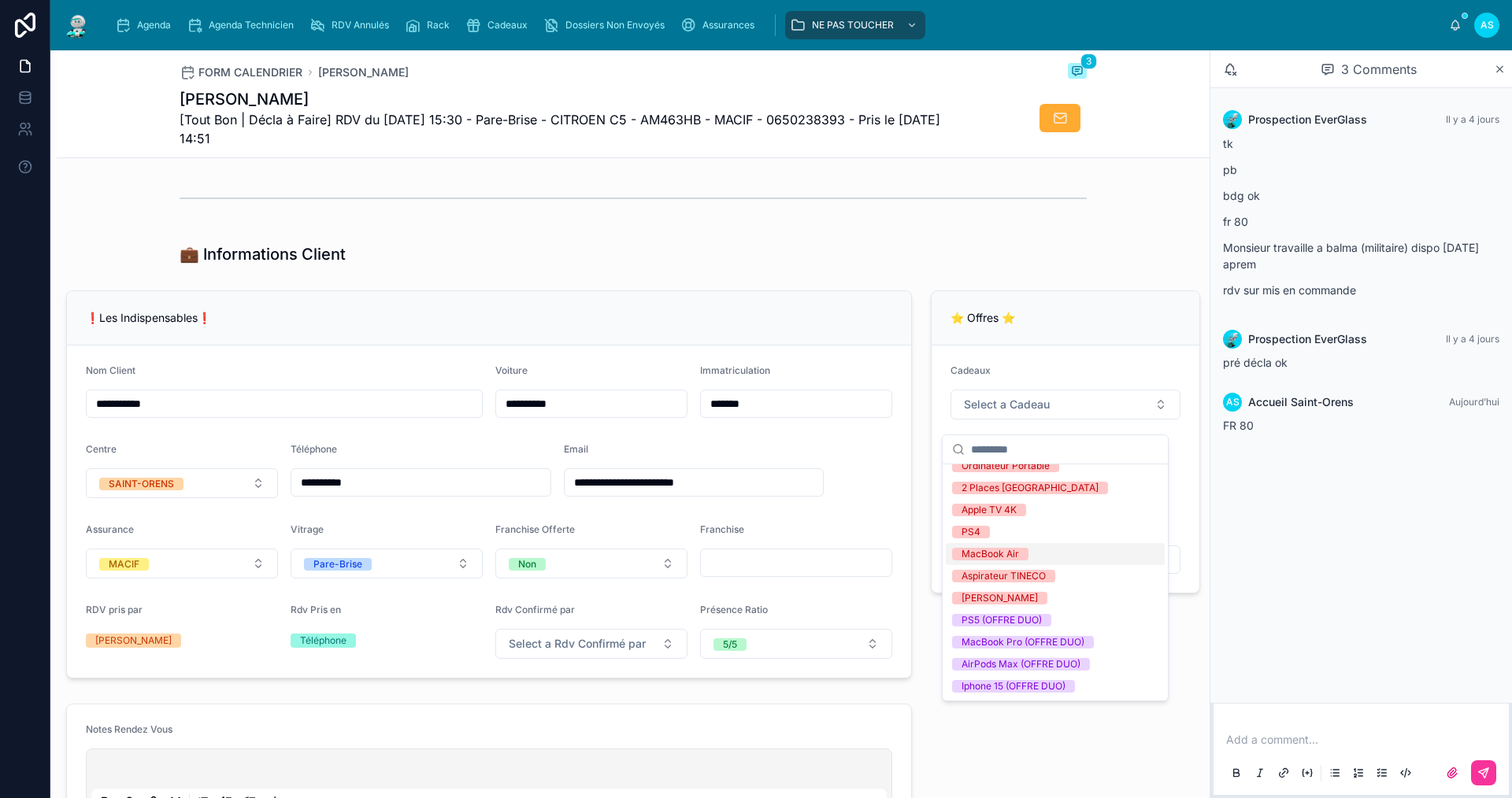
click at [1024, 553] on span "MacBook Air" at bounding box center [990, 553] width 76 height 13
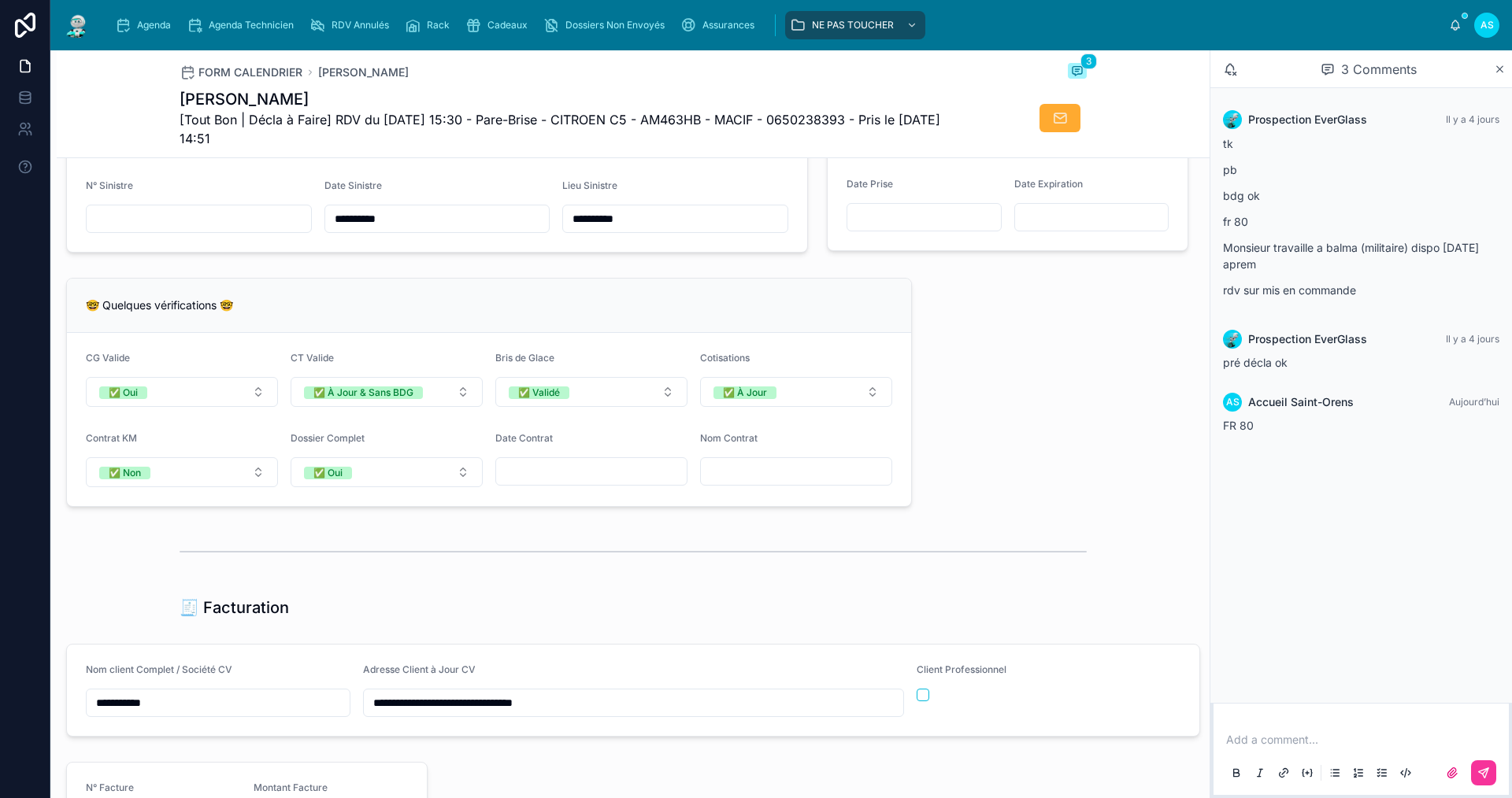
scroll to position [1293, 0]
